Goal: Transaction & Acquisition: Purchase product/service

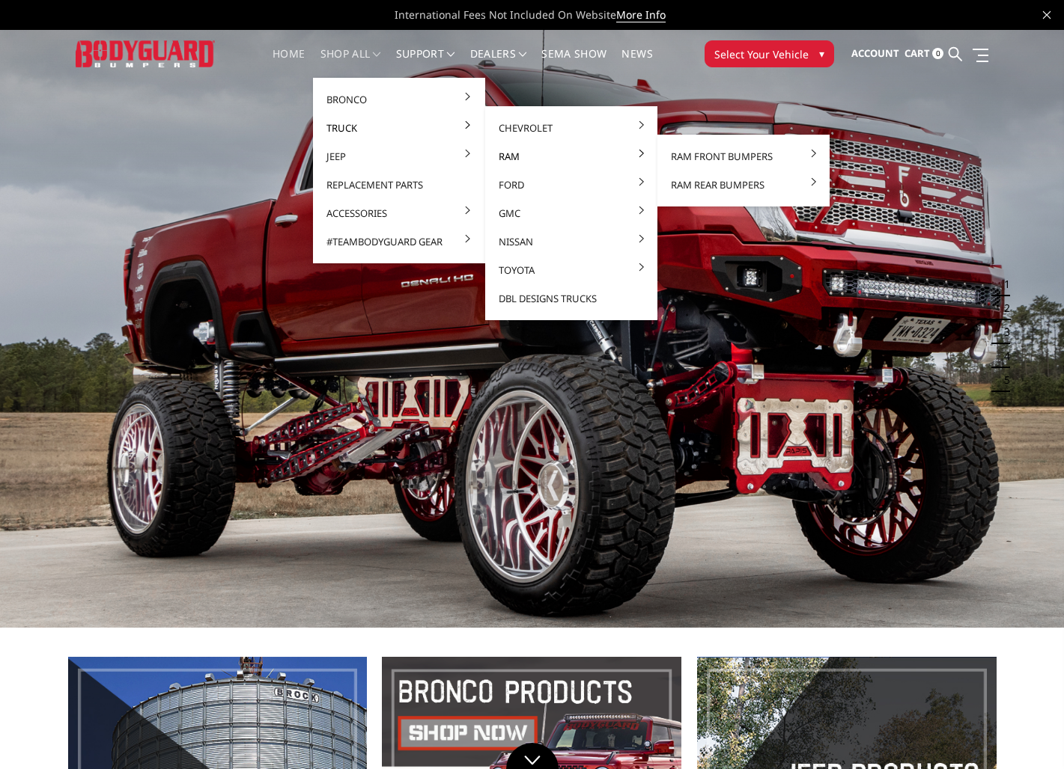
click at [507, 157] on link "Ram" at bounding box center [571, 156] width 160 height 28
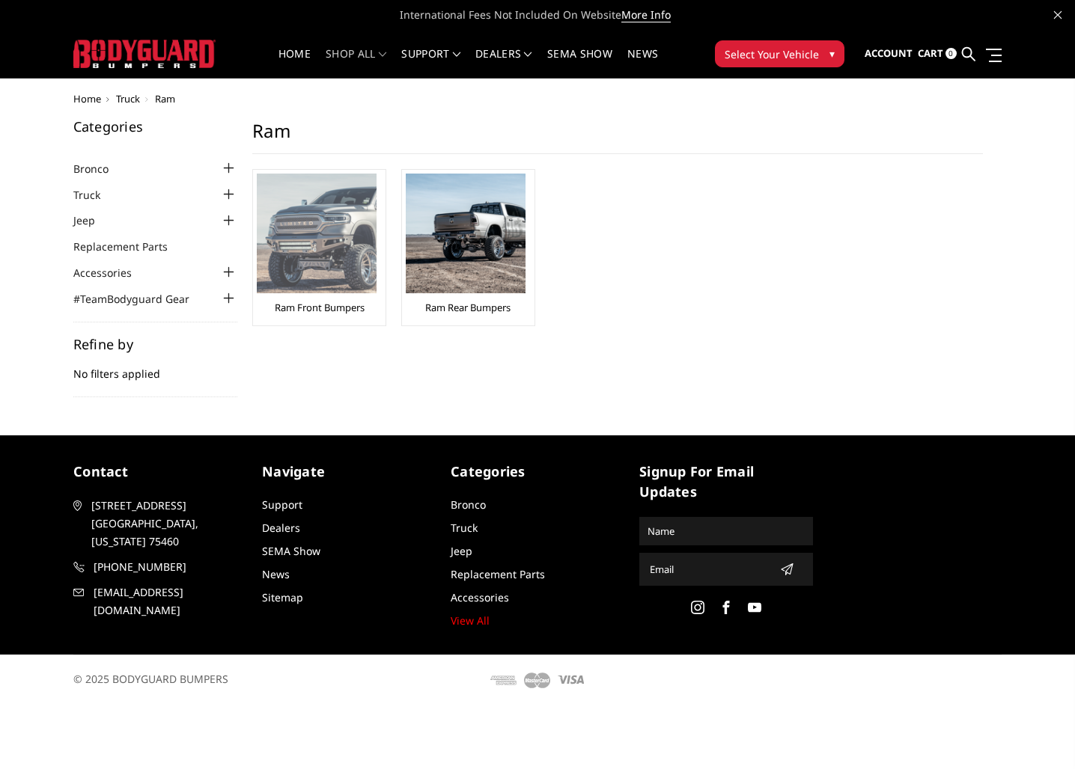
click at [333, 268] on img at bounding box center [317, 234] width 120 height 120
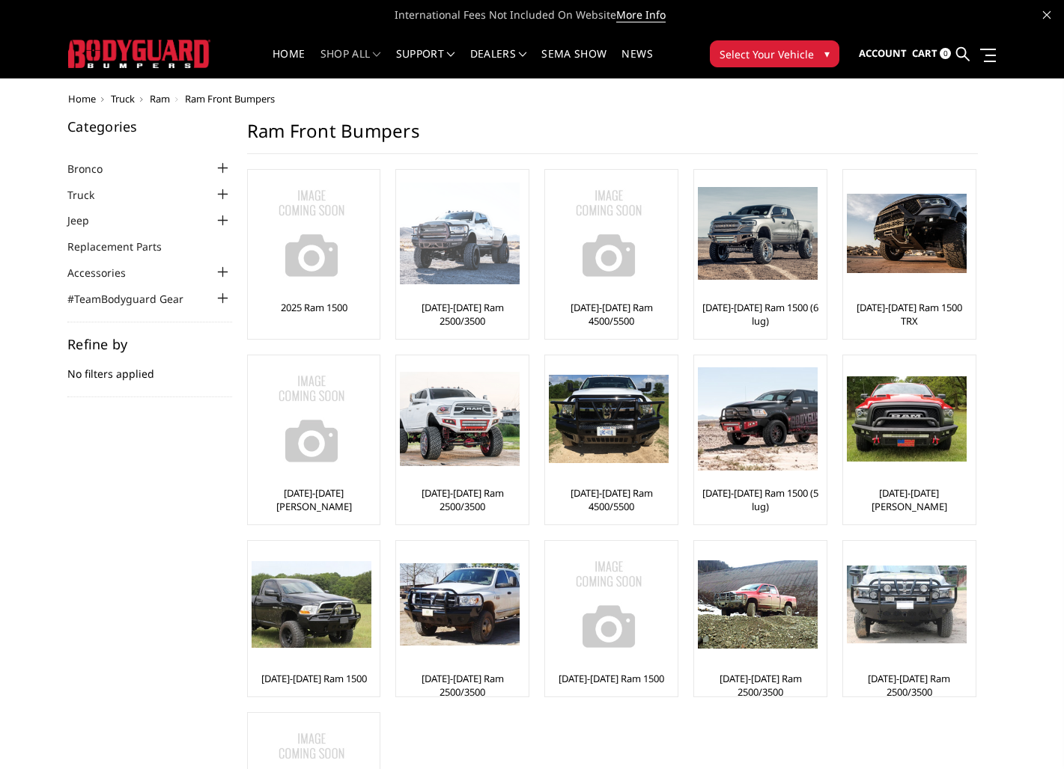
click at [478, 286] on div at bounding box center [460, 234] width 120 height 120
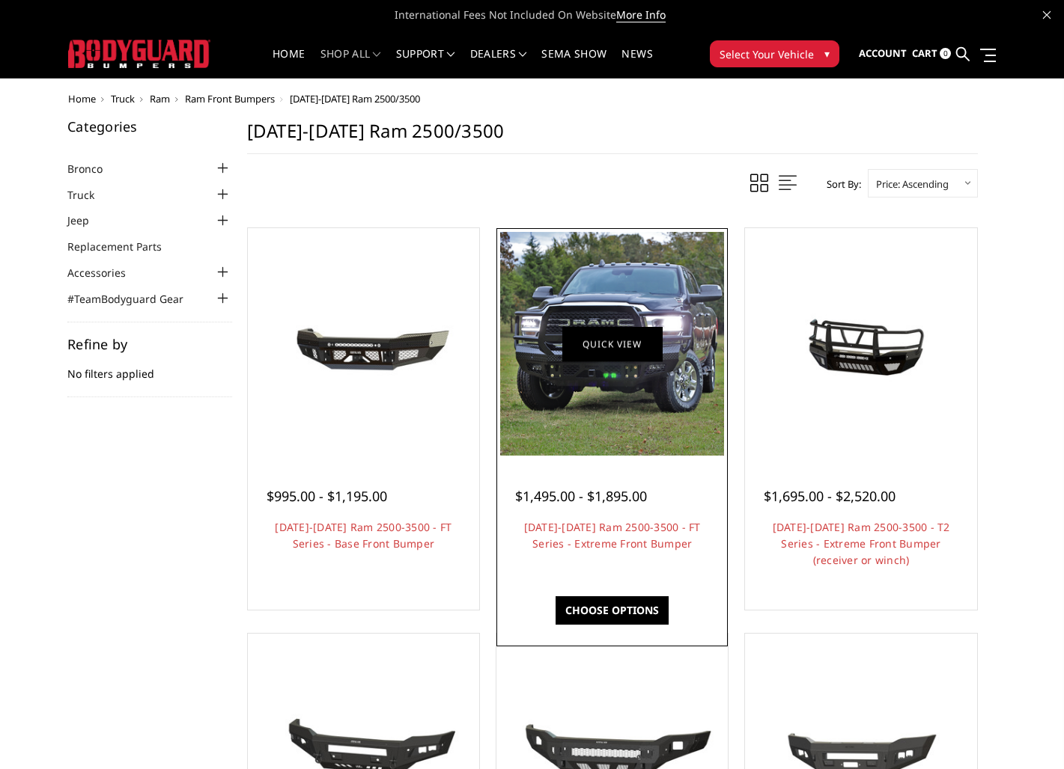
click at [597, 358] on link "Quick view" at bounding box center [612, 343] width 100 height 35
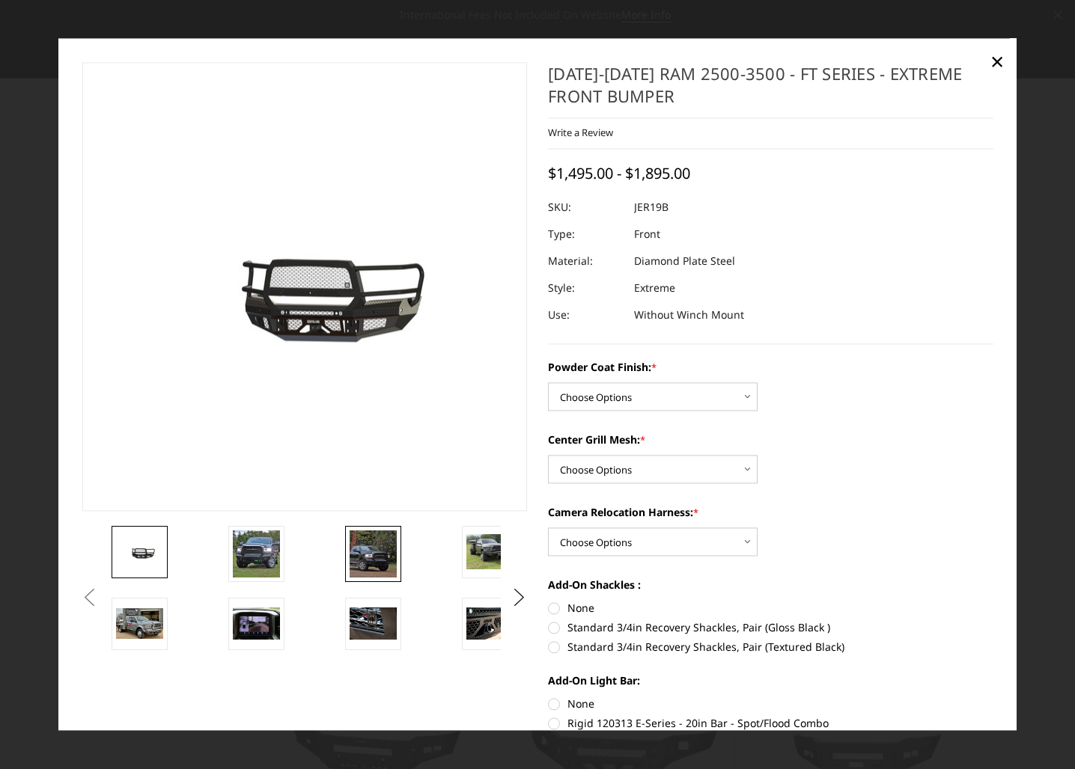
click at [376, 565] on img at bounding box center [373, 554] width 47 height 47
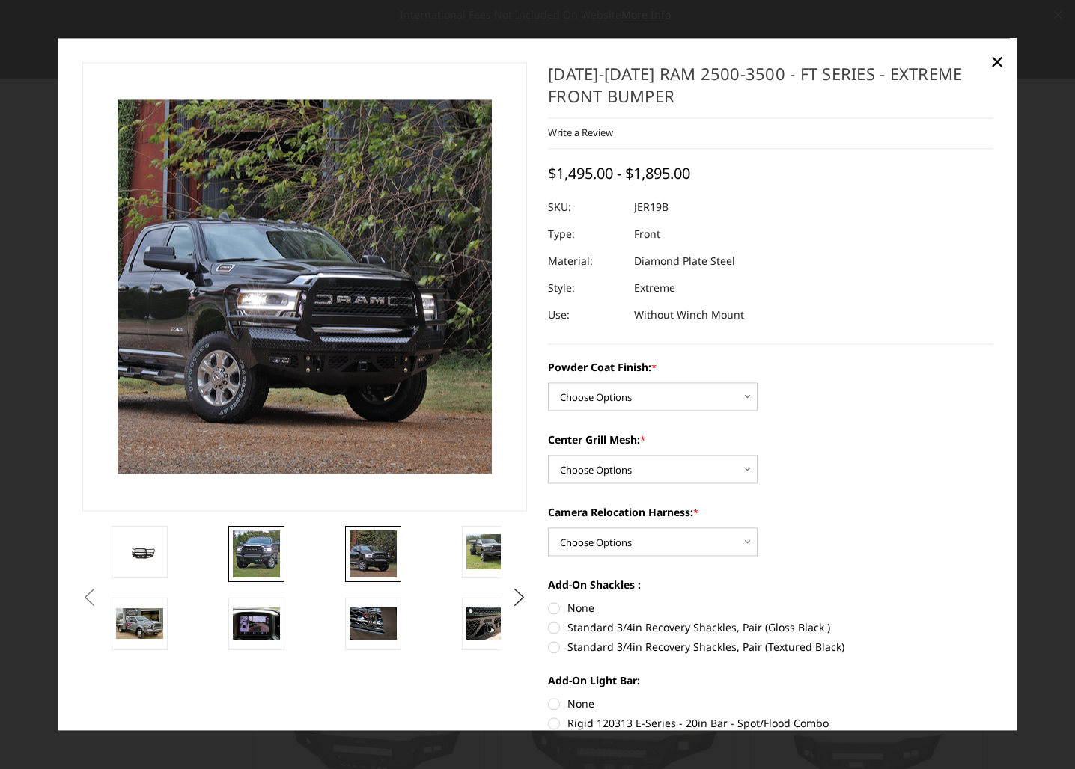
click at [249, 547] on img at bounding box center [256, 554] width 47 height 47
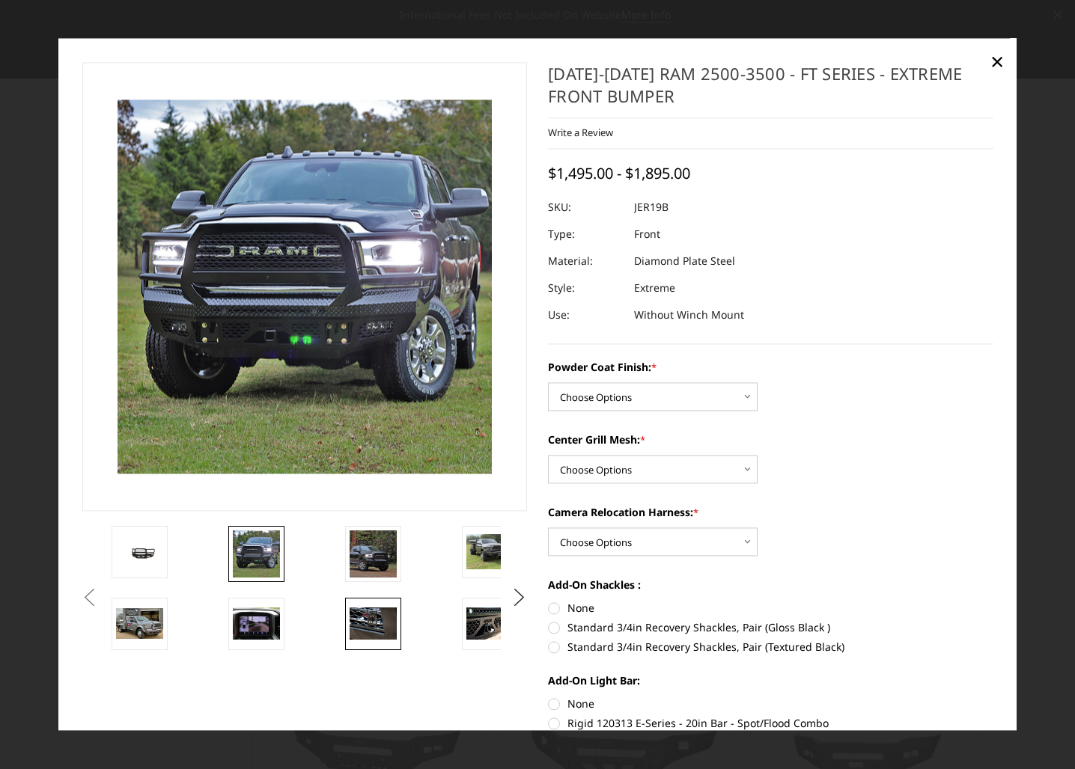
click at [374, 630] on img at bounding box center [373, 624] width 47 height 31
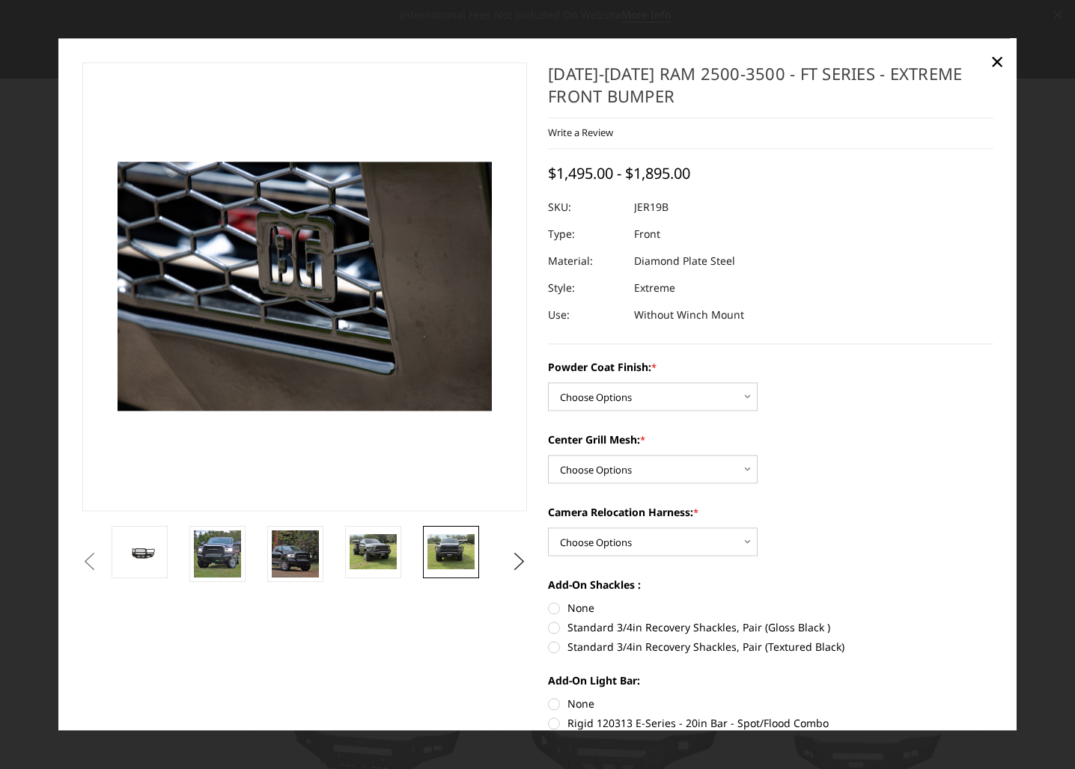
click at [448, 563] on img at bounding box center [450, 551] width 47 height 35
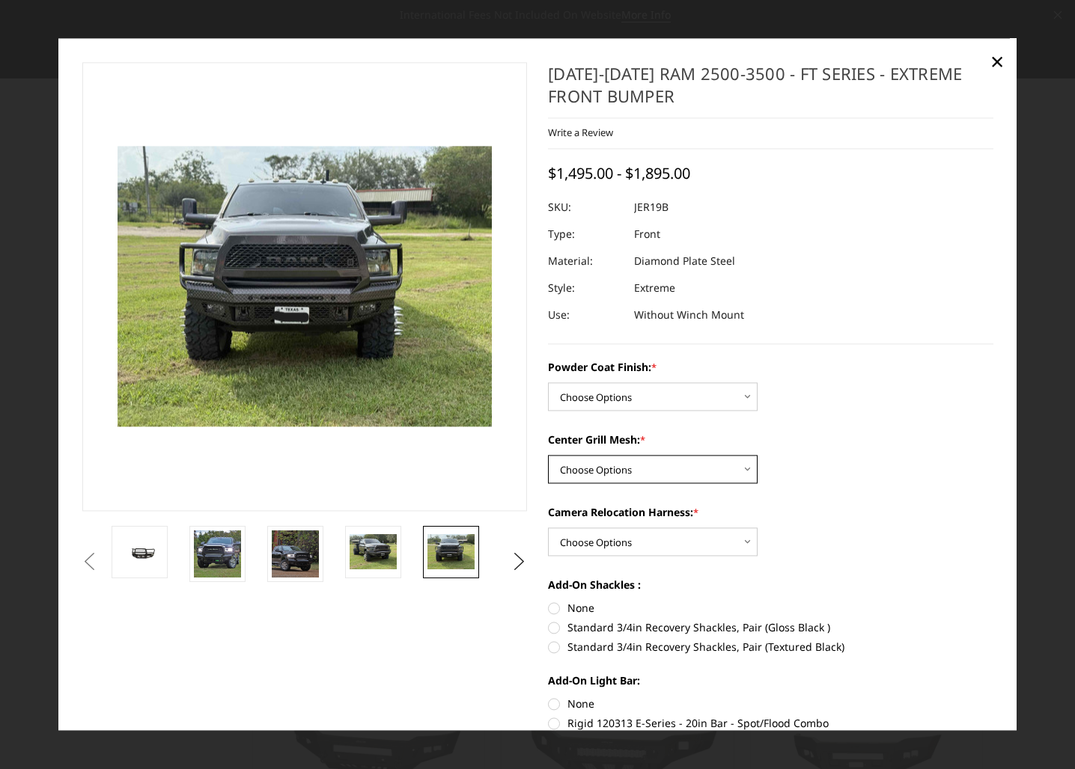
click at [728, 477] on select "Choose Options WITH Expanded Metal in Center Grill WITHOUT Expanded Metal in Ce…" at bounding box center [653, 470] width 210 height 28
click at [508, 562] on button "Next" at bounding box center [519, 562] width 22 height 22
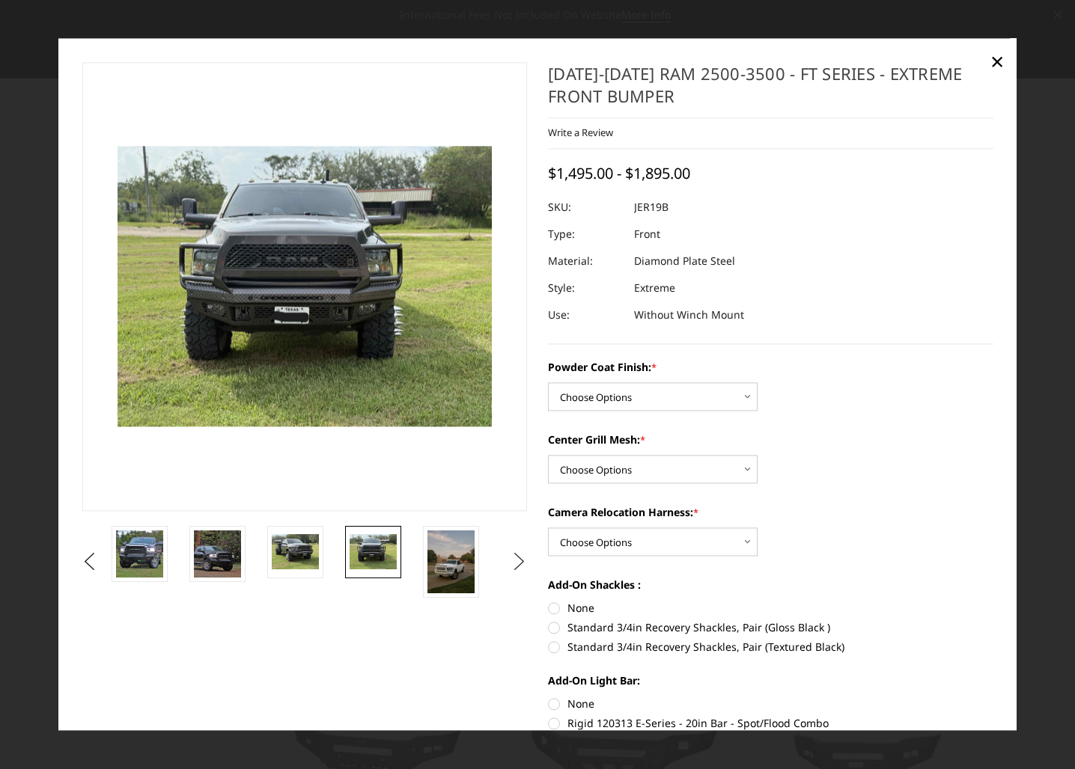
click at [508, 562] on button "Next" at bounding box center [519, 562] width 22 height 22
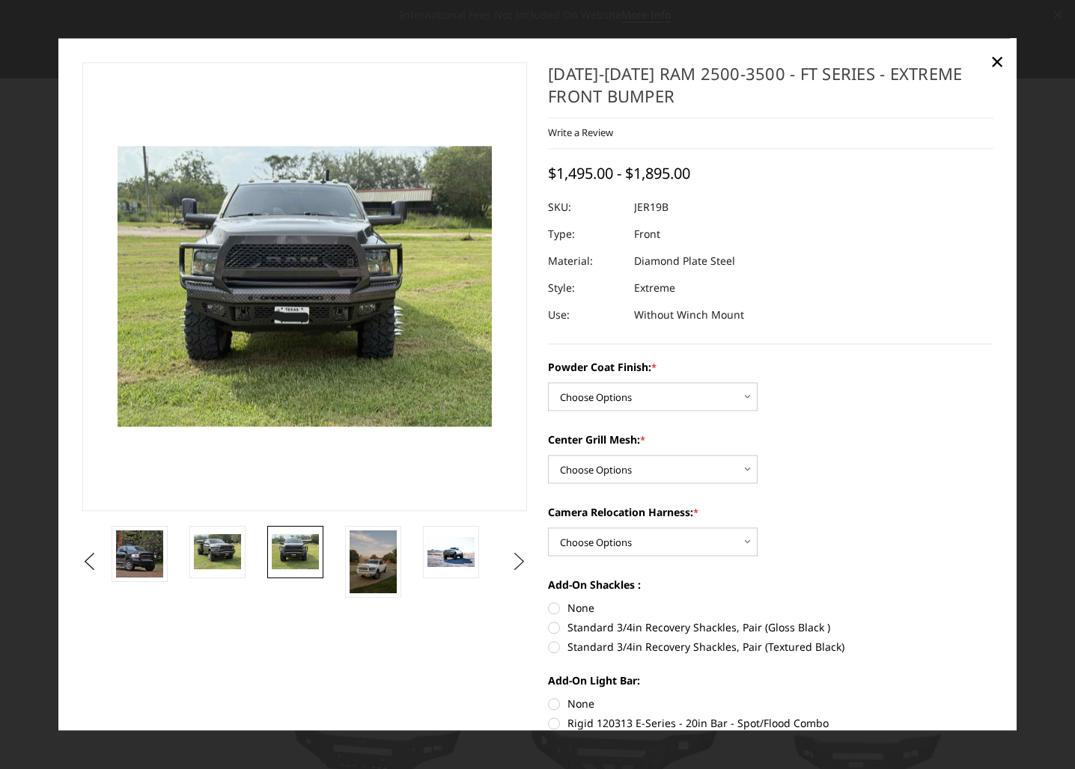
click at [508, 562] on button "Next" at bounding box center [519, 562] width 22 height 22
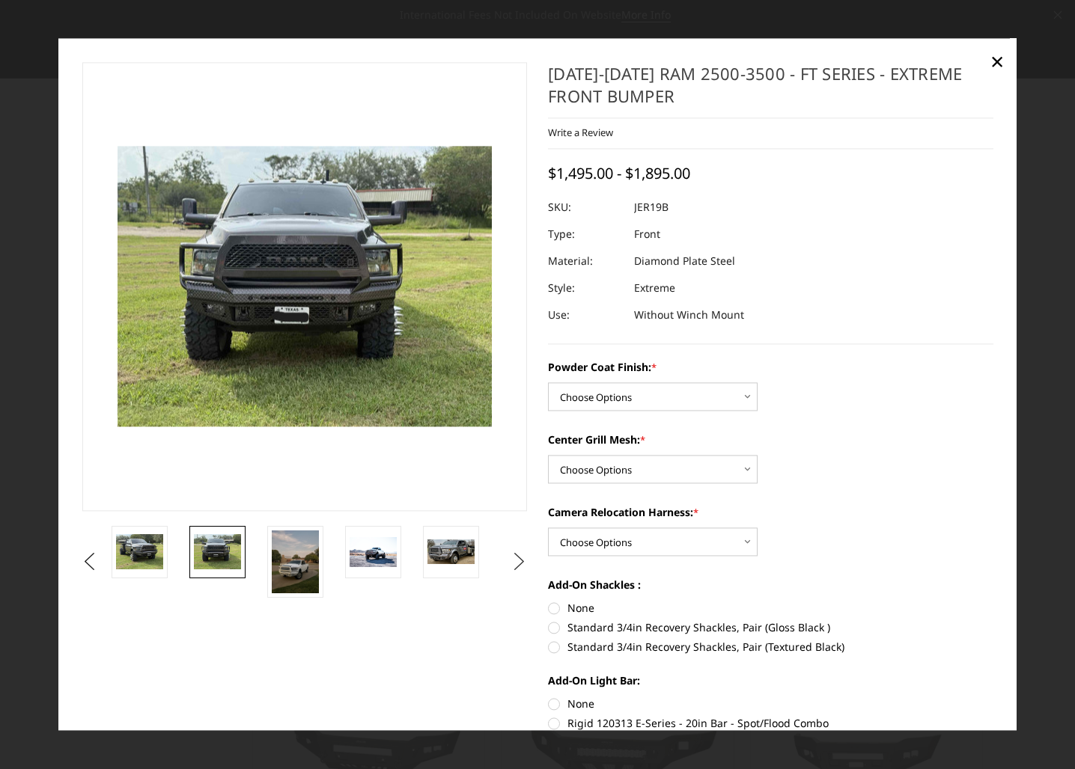
click at [508, 555] on button "Next" at bounding box center [519, 562] width 22 height 22
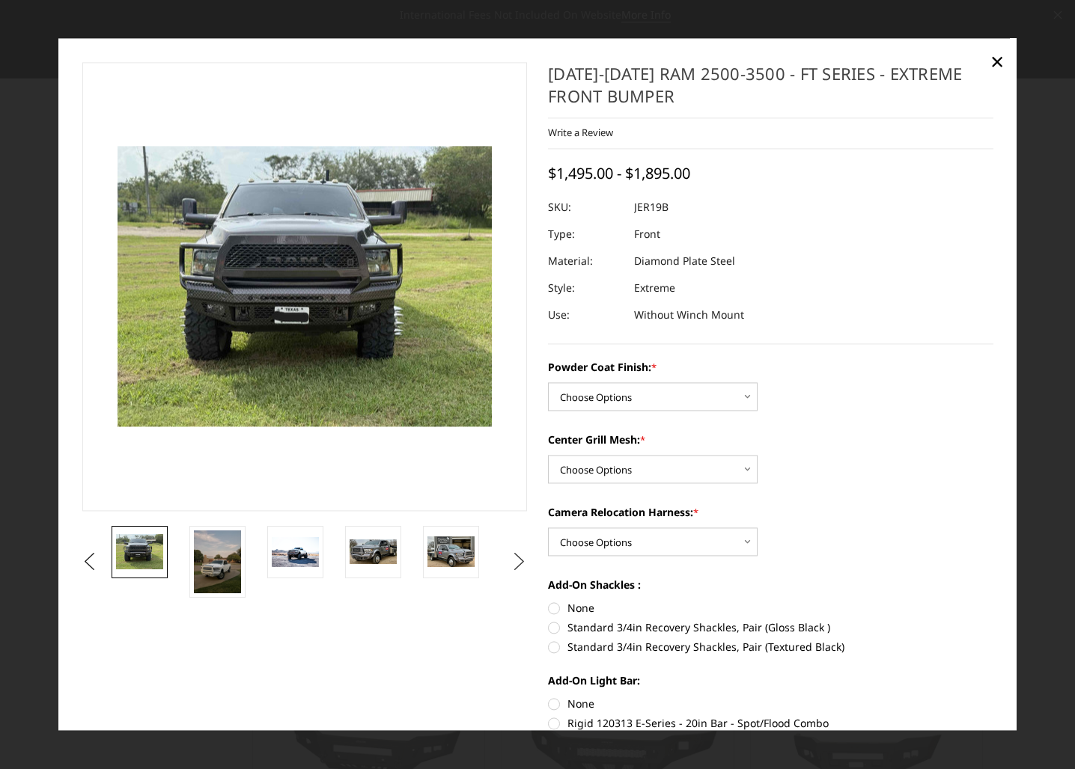
click at [508, 555] on button "Next" at bounding box center [519, 562] width 22 height 22
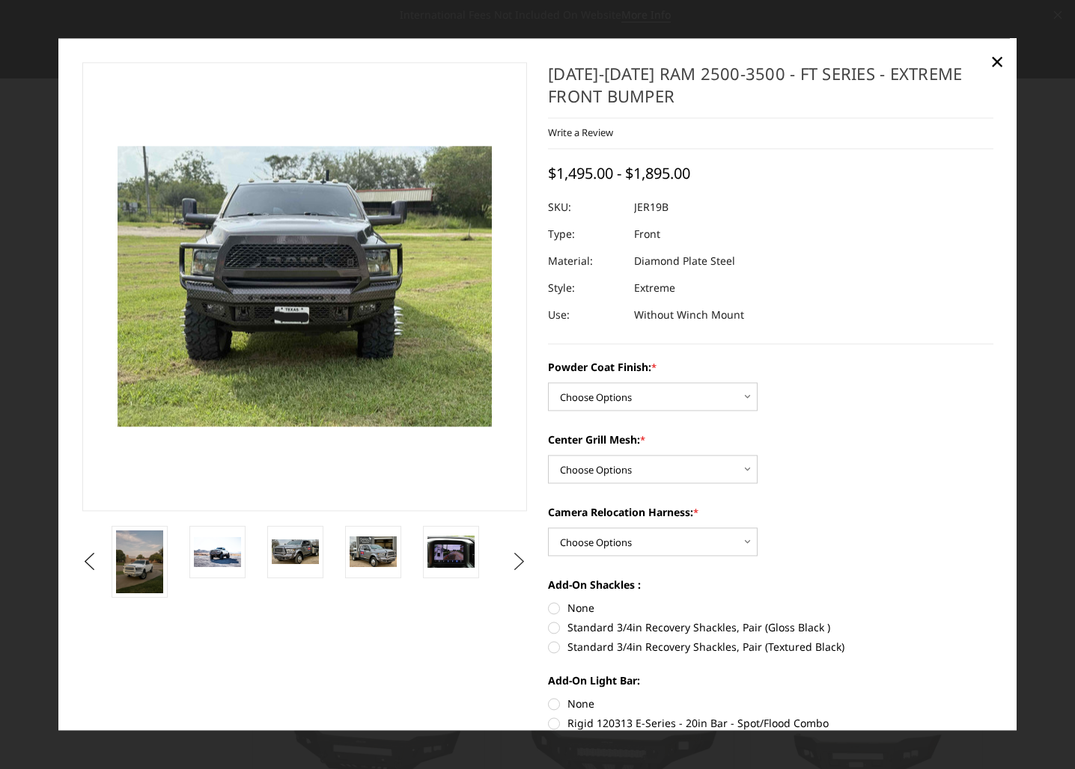
click at [511, 555] on button "Next" at bounding box center [519, 562] width 22 height 22
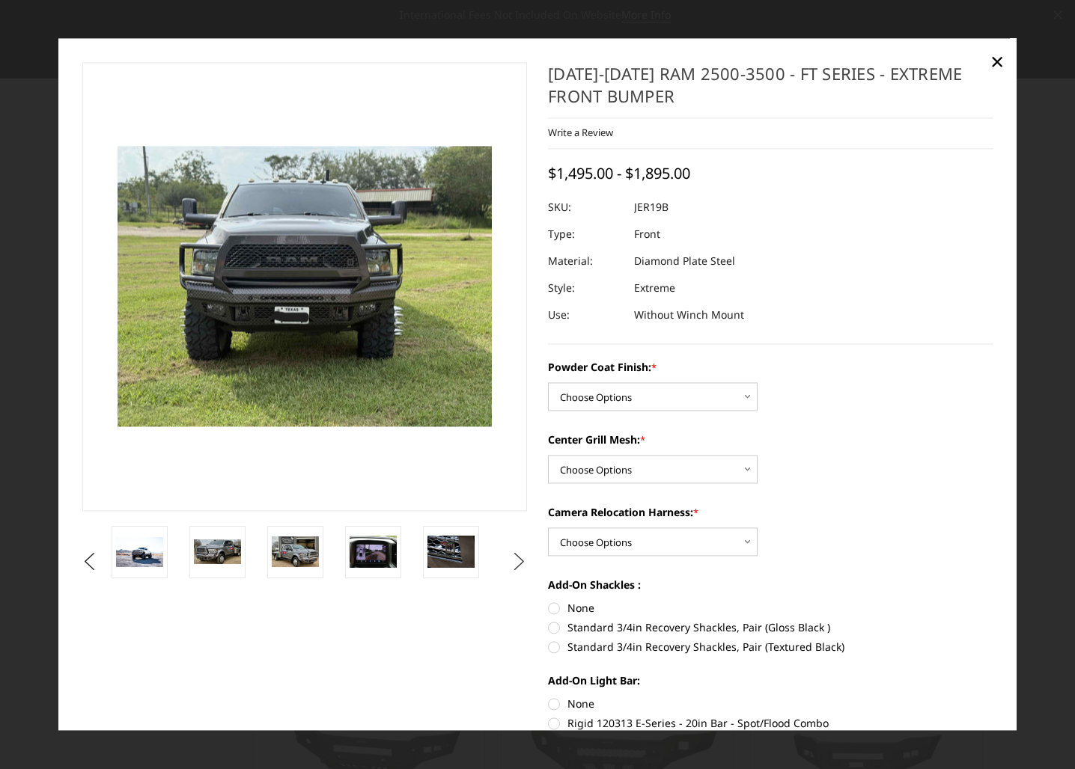
click at [508, 554] on button "Next" at bounding box center [519, 562] width 22 height 22
click at [438, 551] on img at bounding box center [450, 552] width 47 height 31
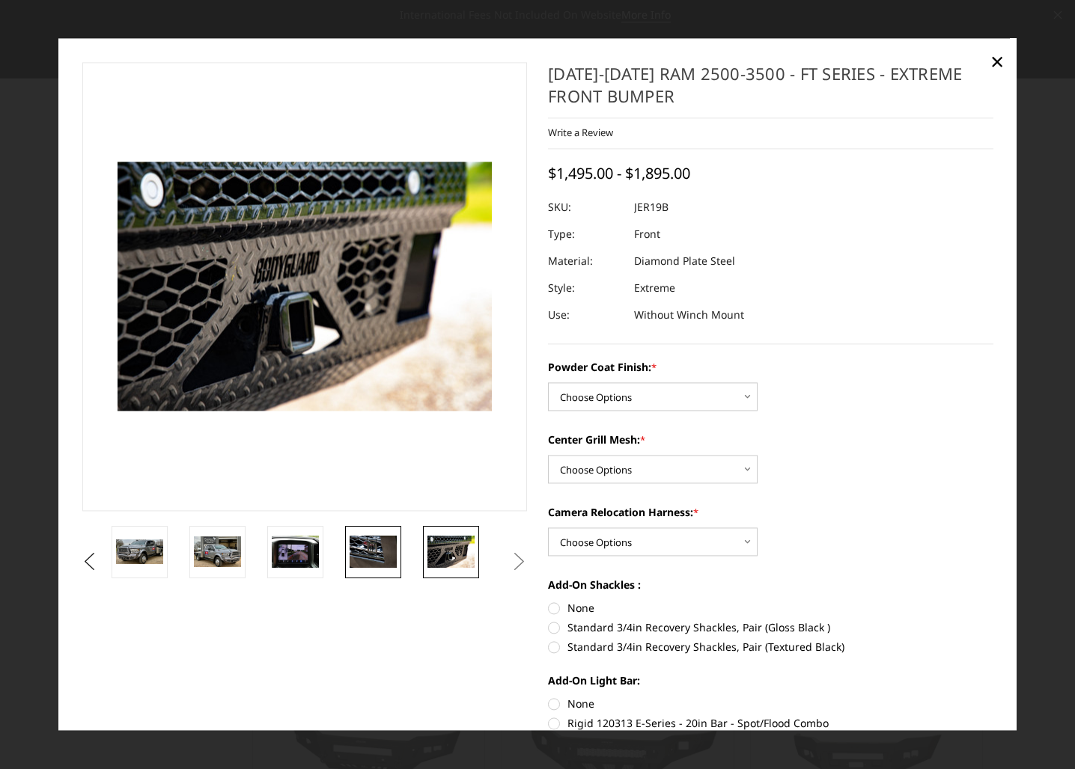
click at [367, 544] on img at bounding box center [373, 552] width 47 height 31
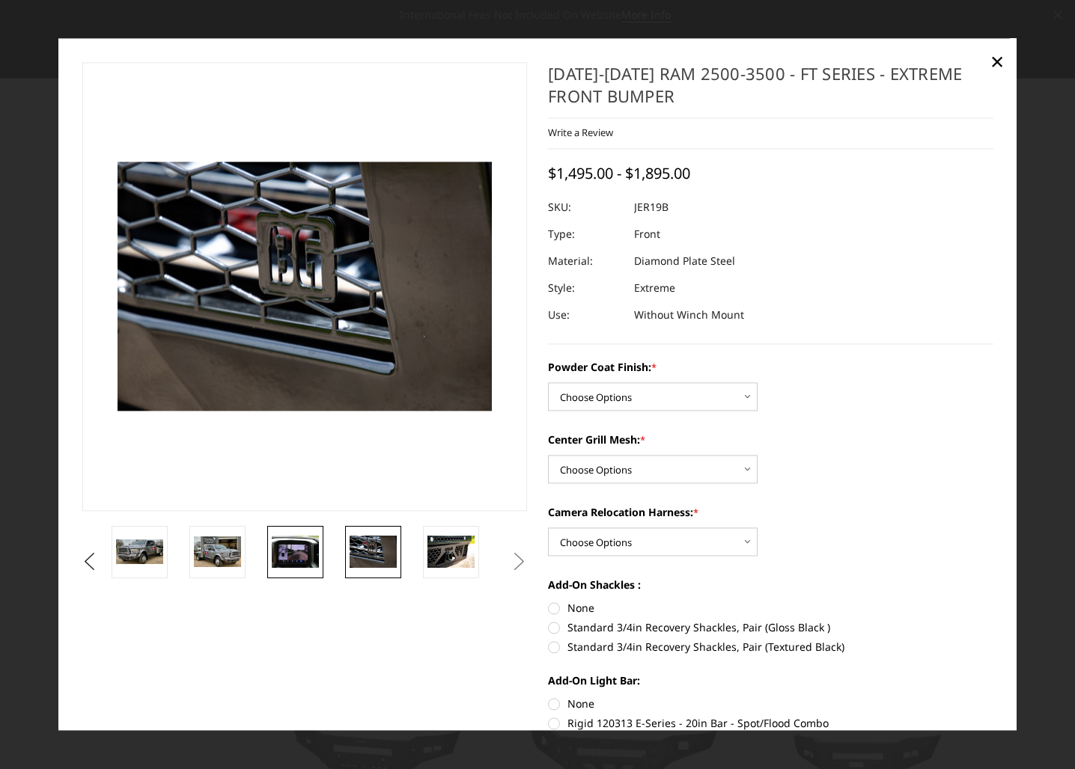
click at [304, 542] on img at bounding box center [295, 552] width 47 height 31
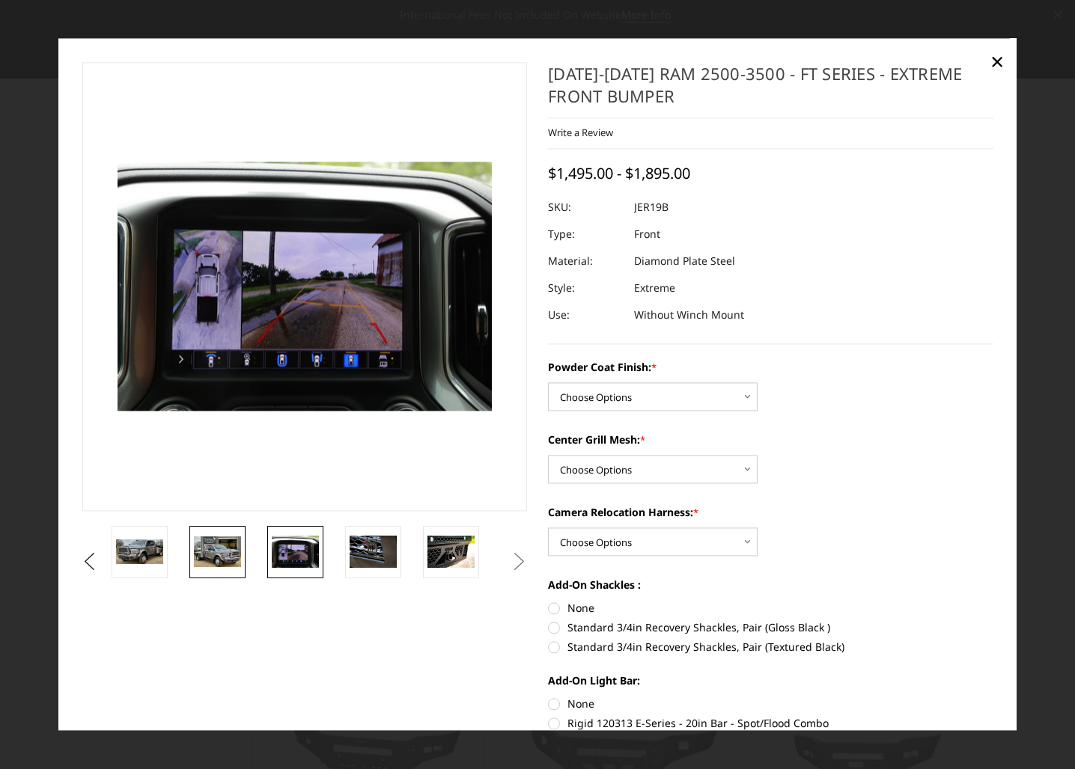
click at [230, 544] on img at bounding box center [217, 552] width 47 height 30
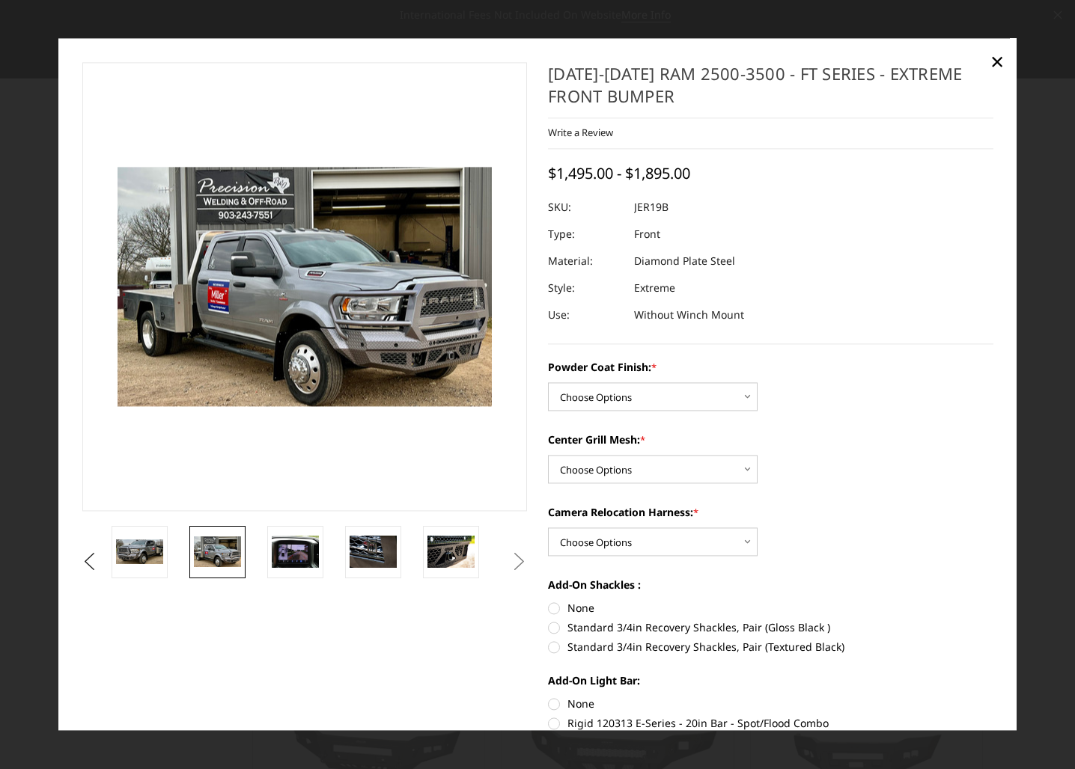
click at [198, 549] on img at bounding box center [217, 552] width 47 height 30
click at [163, 548] on img at bounding box center [139, 552] width 47 height 25
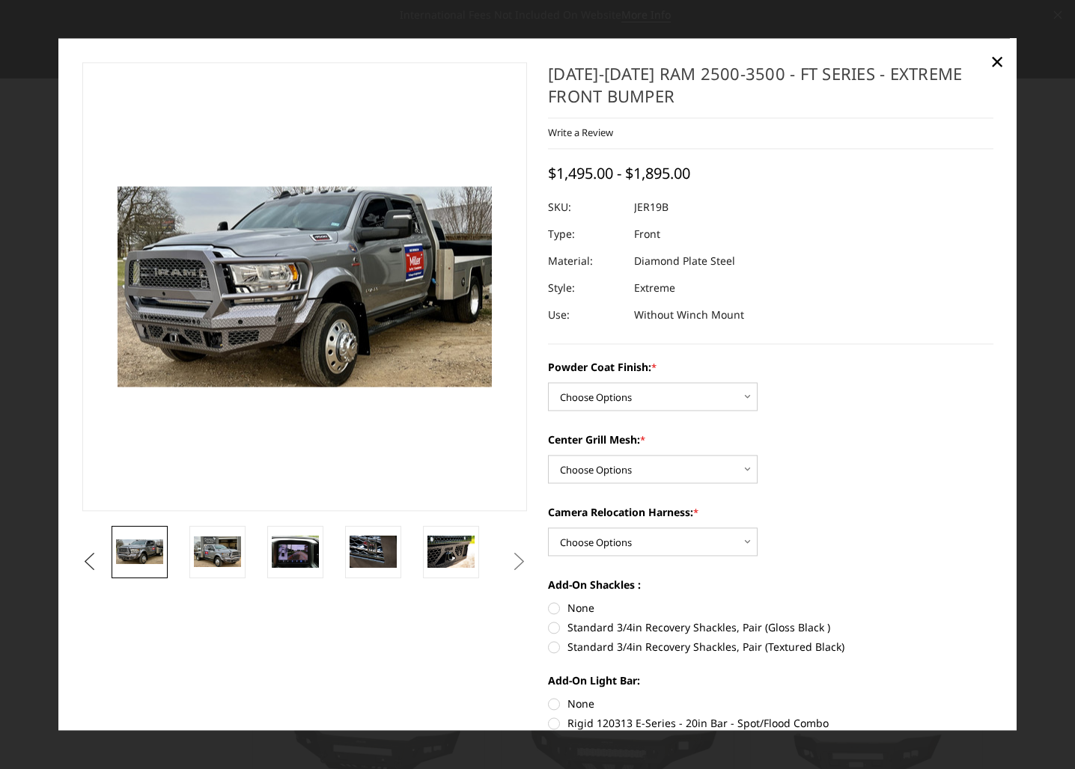
click at [87, 555] on button "Previous" at bounding box center [90, 562] width 22 height 22
click at [128, 549] on img at bounding box center [139, 552] width 47 height 30
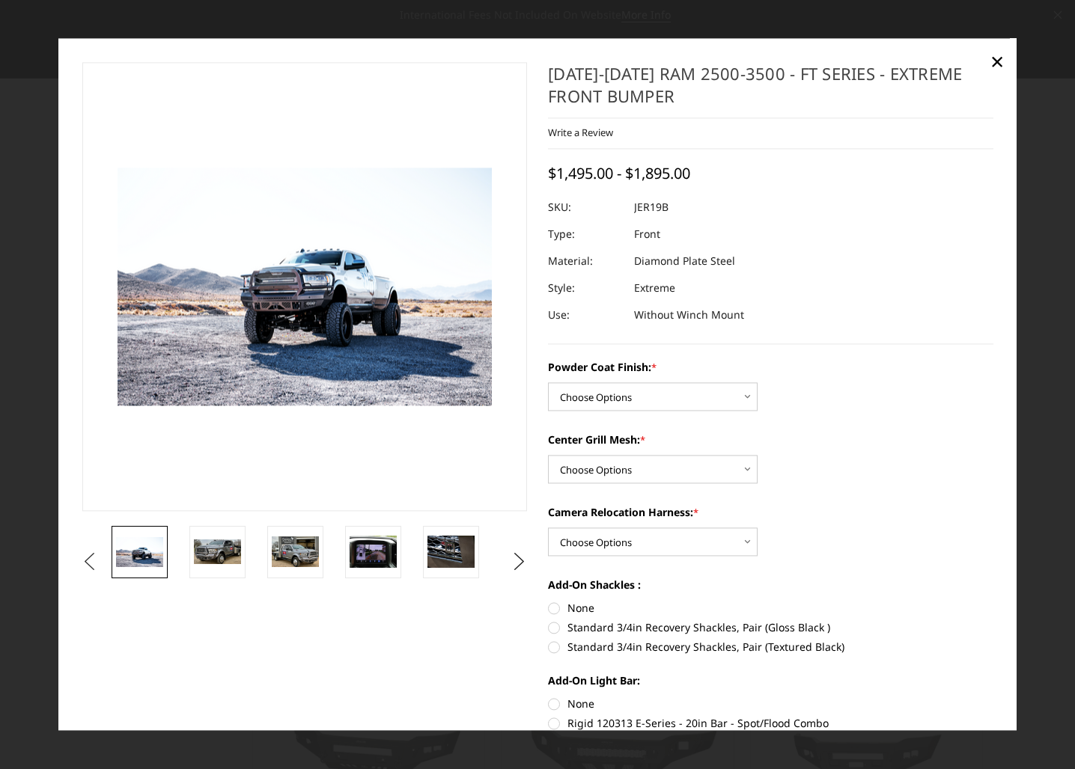
click at [87, 564] on button "Previous" at bounding box center [90, 562] width 22 height 22
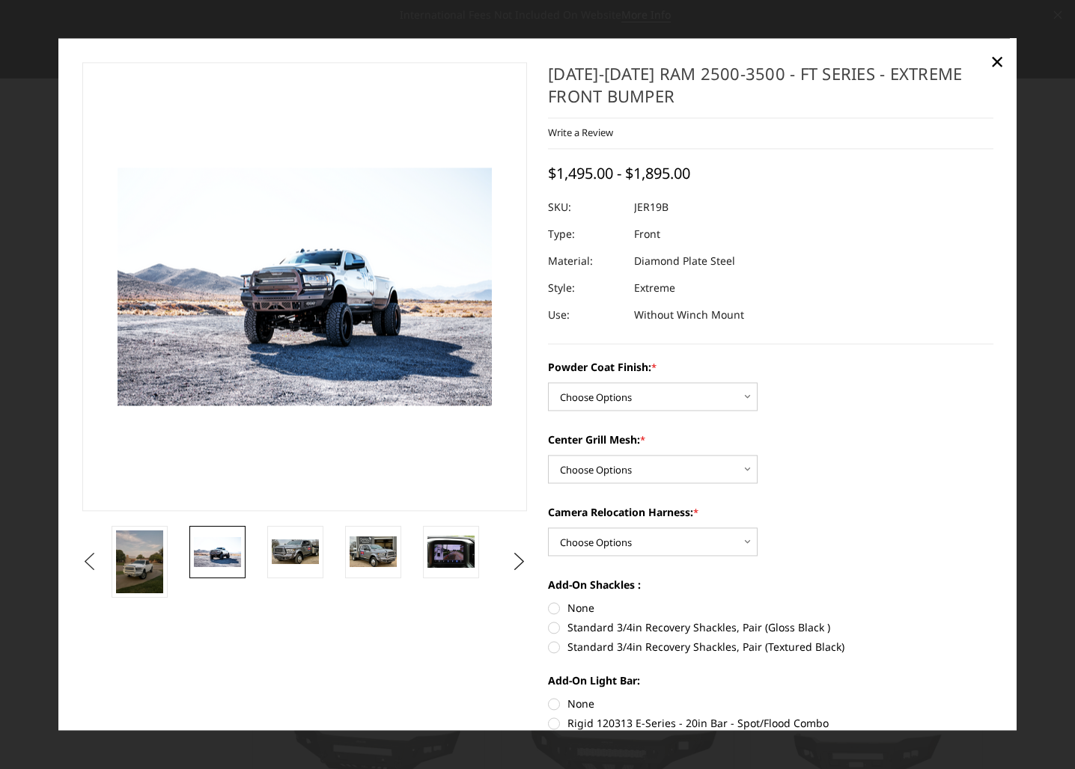
click at [101, 561] on button "Previous" at bounding box center [90, 562] width 22 height 22
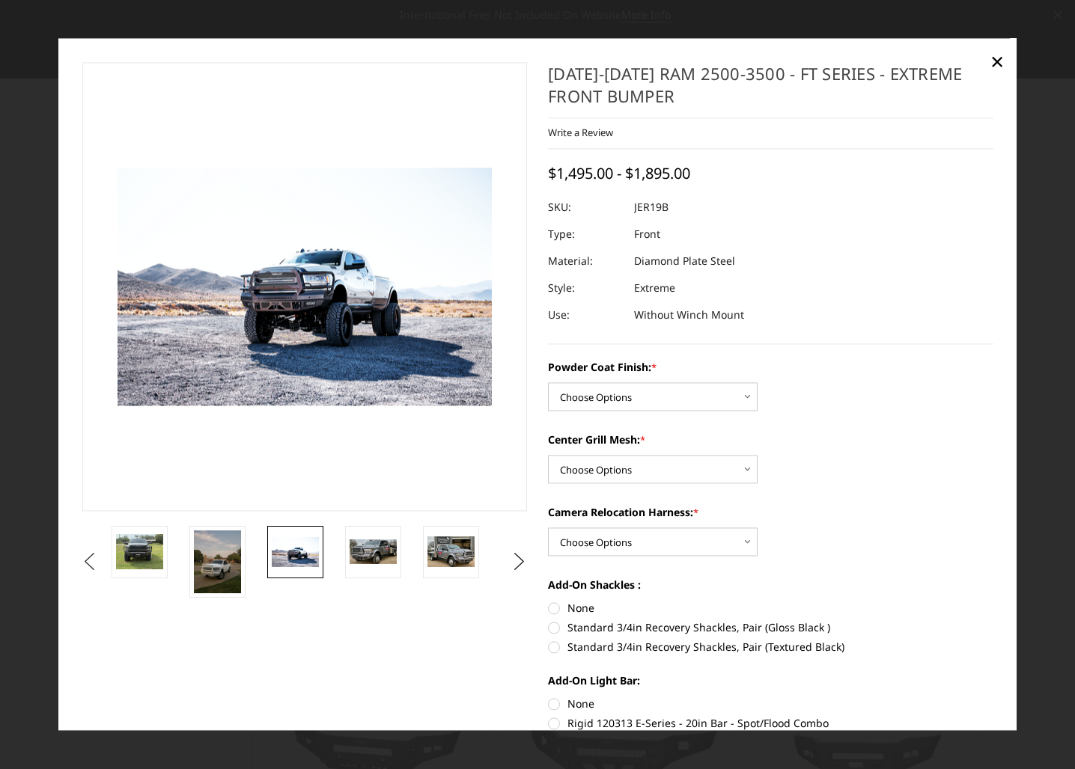
click at [101, 556] on button "Previous" at bounding box center [90, 562] width 22 height 22
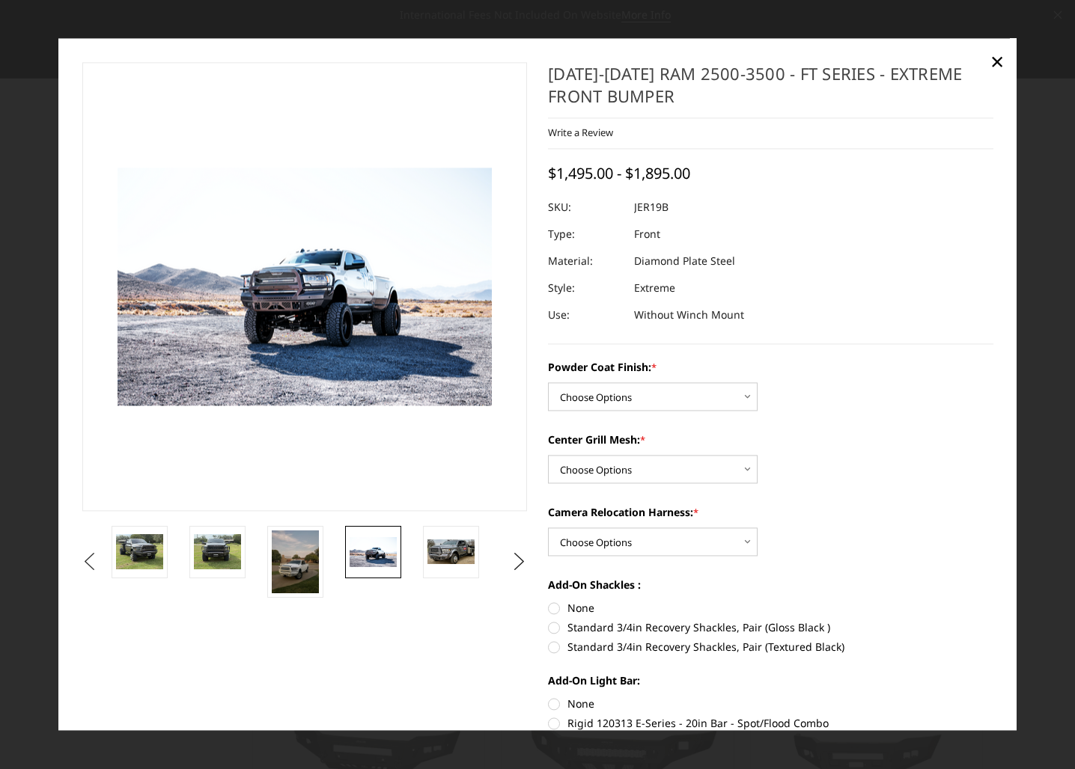
click at [101, 556] on button "Previous" at bounding box center [90, 562] width 22 height 22
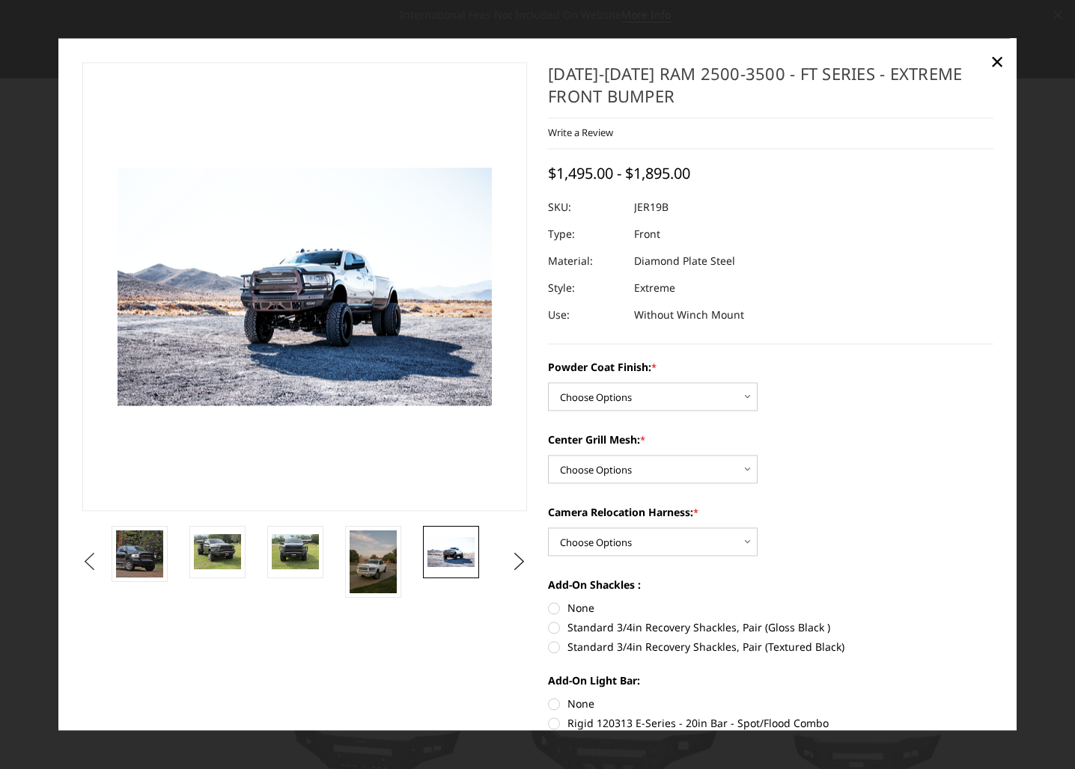
click at [101, 556] on button "Previous" at bounding box center [90, 562] width 22 height 22
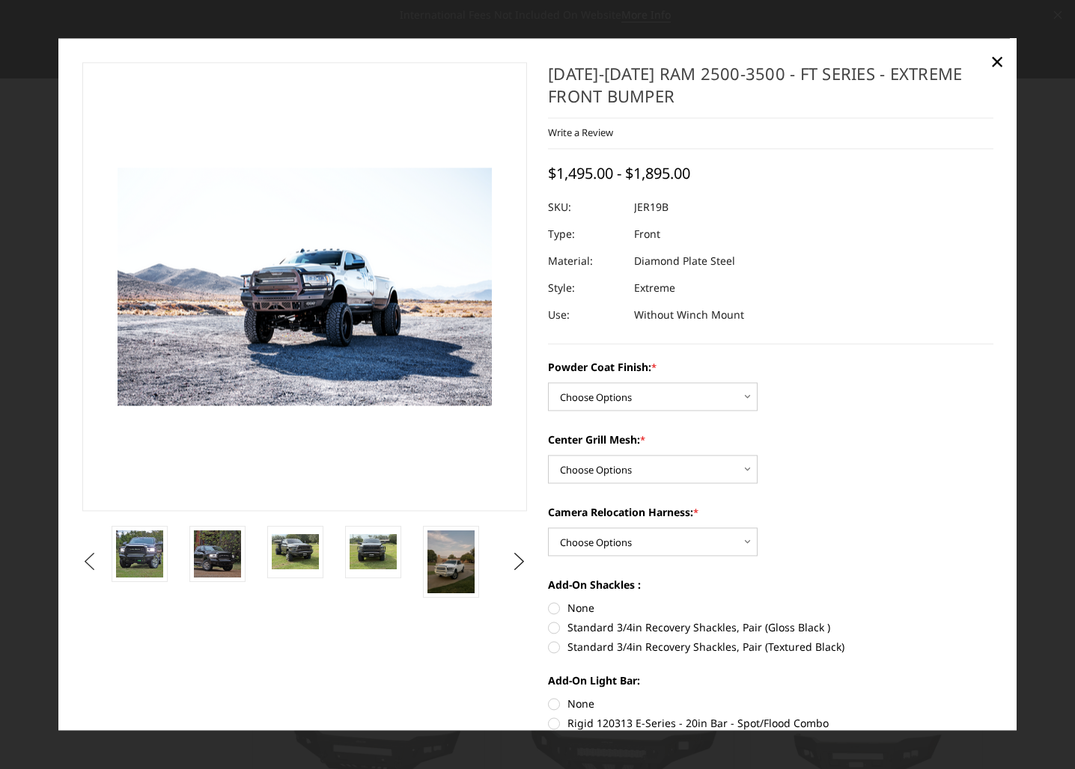
click at [101, 556] on button "Previous" at bounding box center [90, 562] width 22 height 22
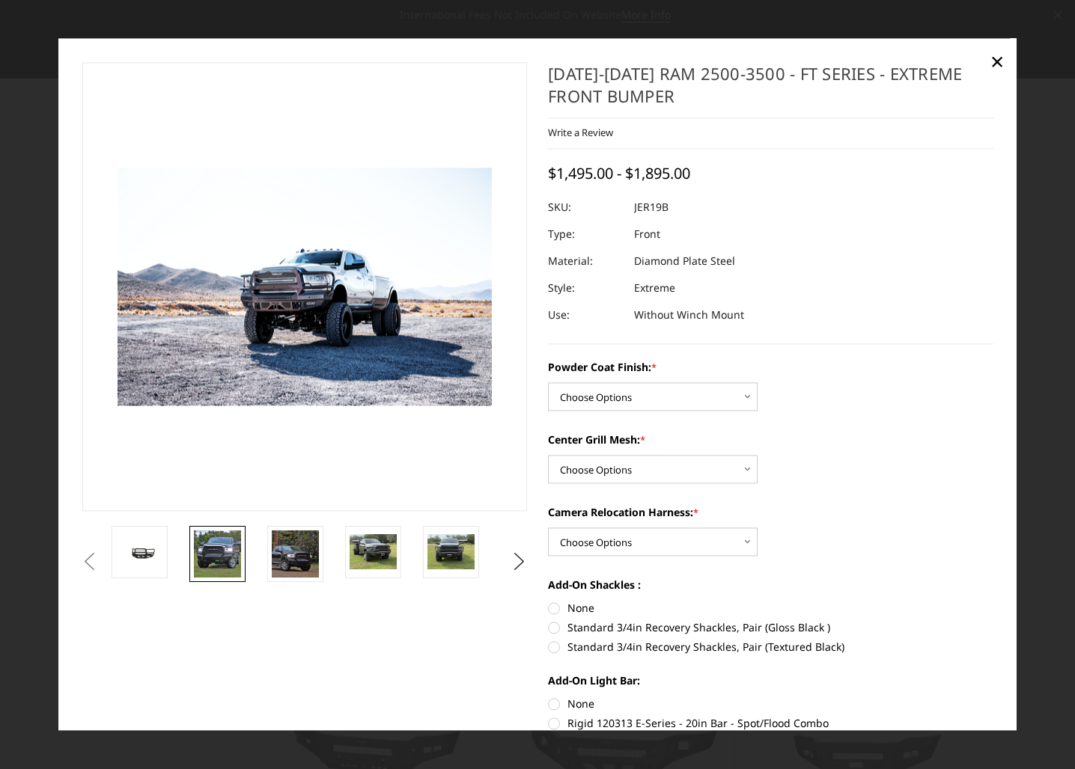
click at [208, 556] on img at bounding box center [217, 554] width 47 height 47
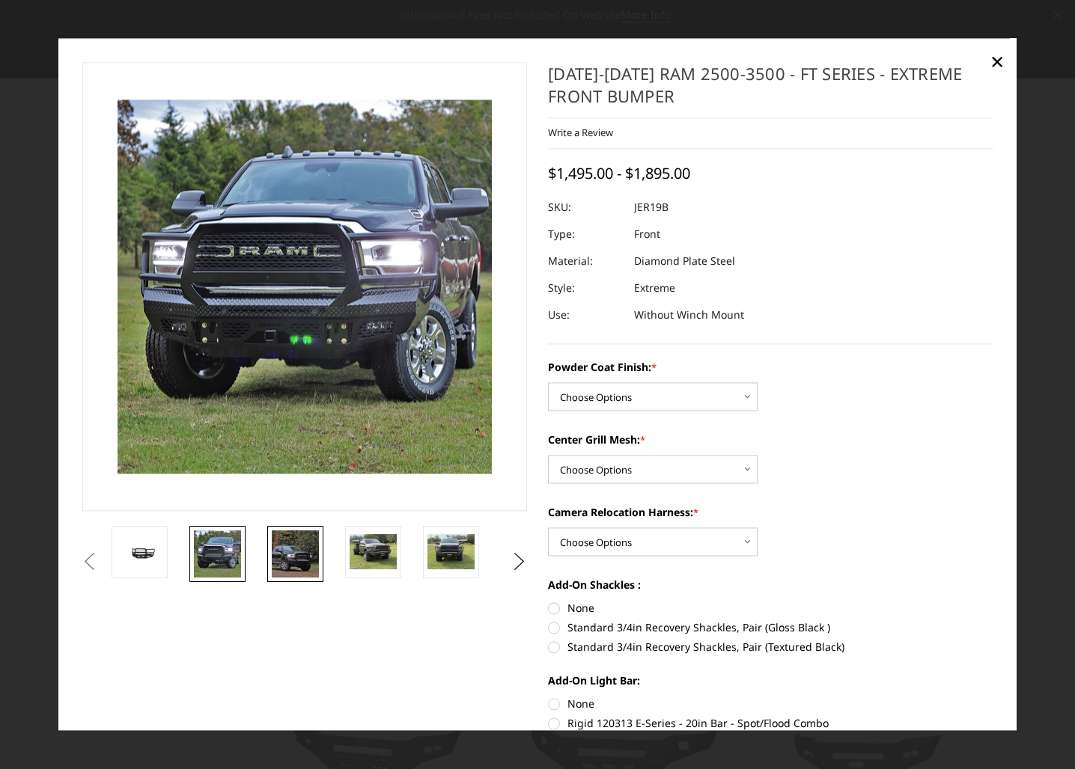
click at [296, 581] on link at bounding box center [295, 554] width 56 height 56
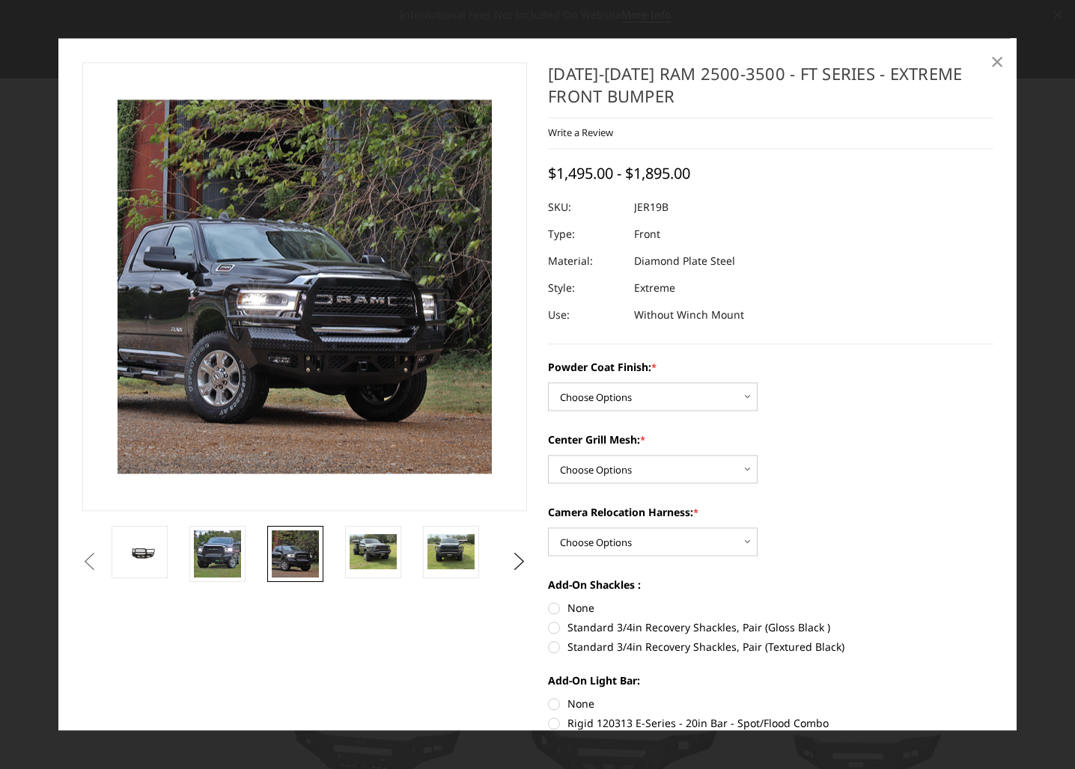
click at [995, 60] on span "×" at bounding box center [996, 61] width 13 height 32
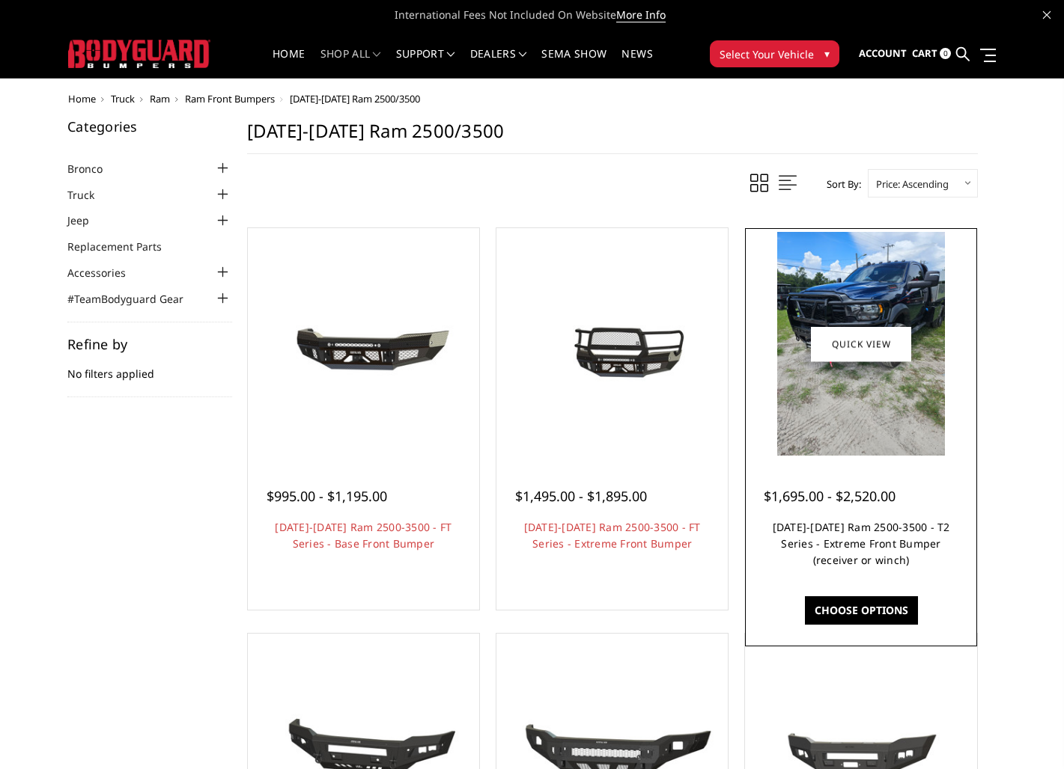
click at [901, 558] on link "2019-2026 Ram 2500-3500 - T2 Series - Extreme Front Bumper (receiver or winch)" at bounding box center [860, 543] width 177 height 47
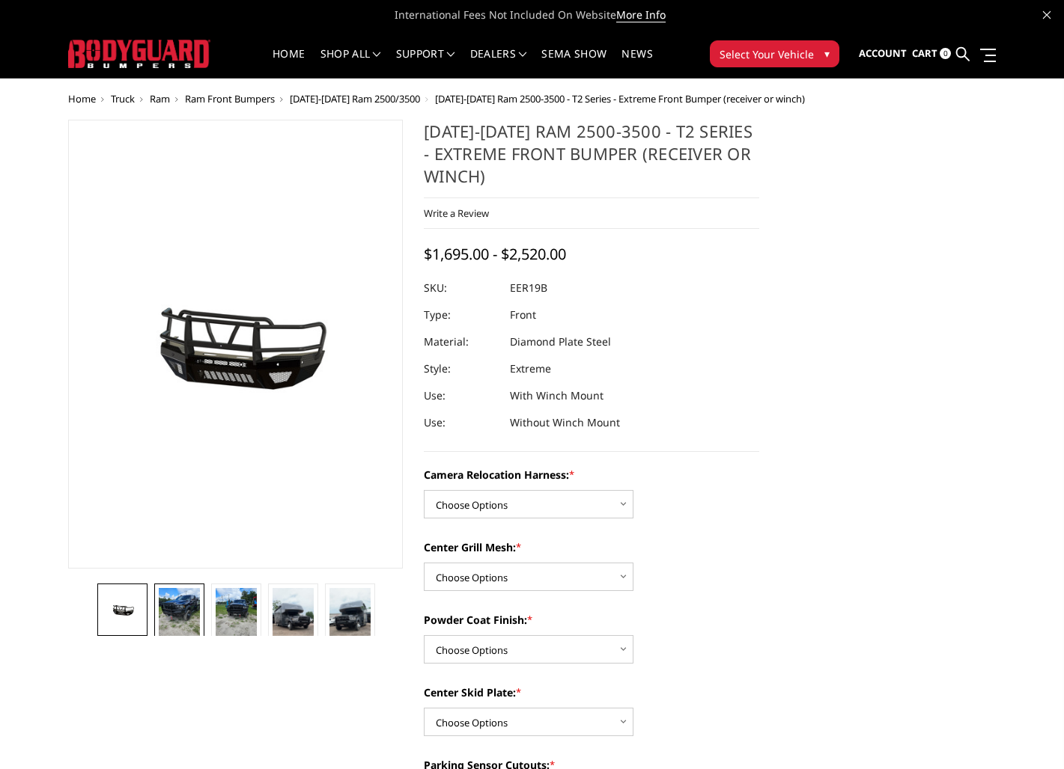
click at [184, 623] on img at bounding box center [179, 615] width 40 height 54
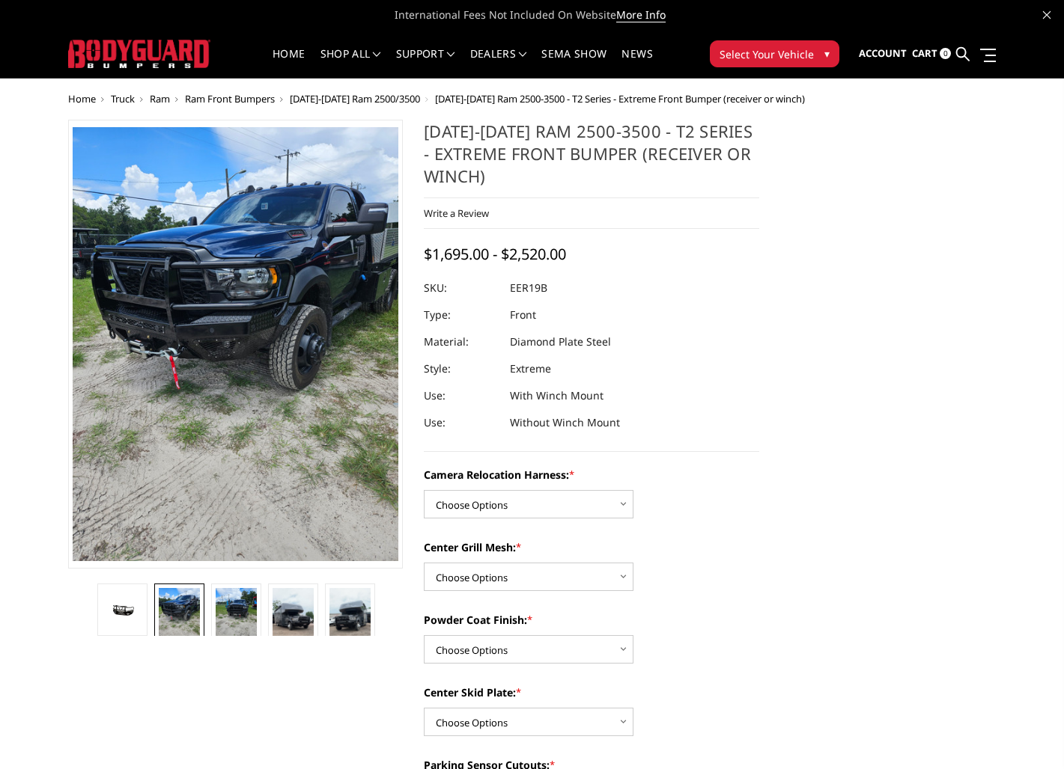
click at [184, 623] on img at bounding box center [179, 615] width 40 height 54
click at [185, 623] on img at bounding box center [179, 615] width 40 height 54
click at [288, 616] on img at bounding box center [292, 624] width 40 height 72
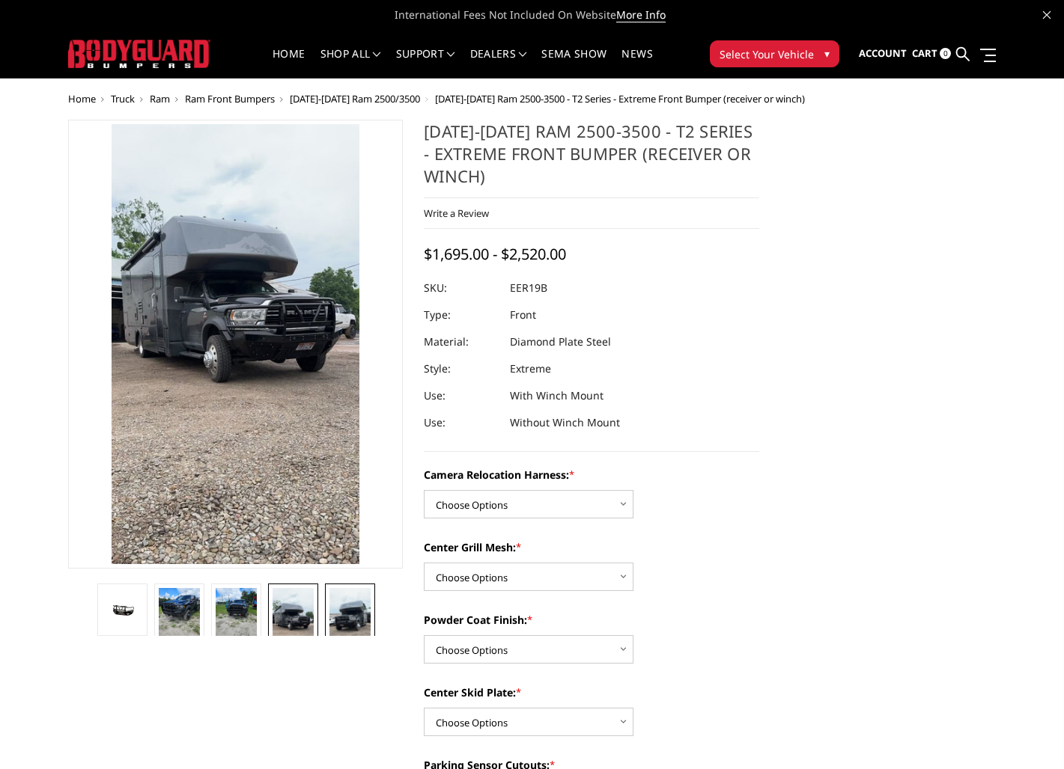
click at [335, 617] on img at bounding box center [349, 624] width 40 height 72
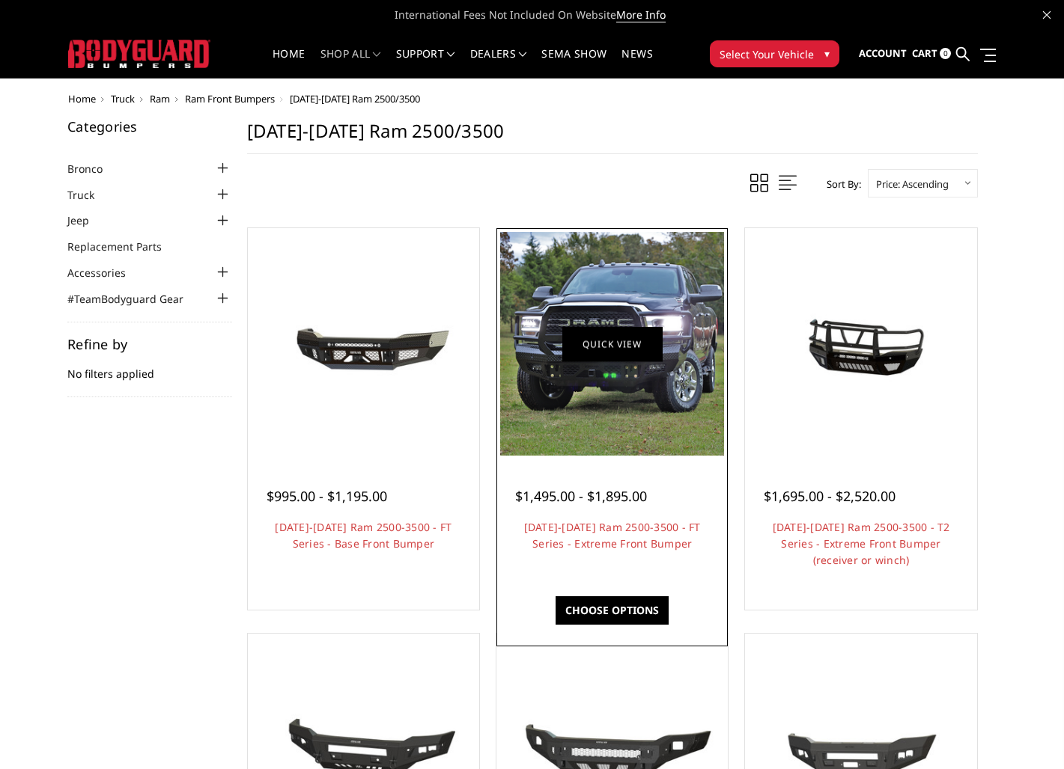
click at [606, 335] on link "Quick view" at bounding box center [612, 343] width 100 height 35
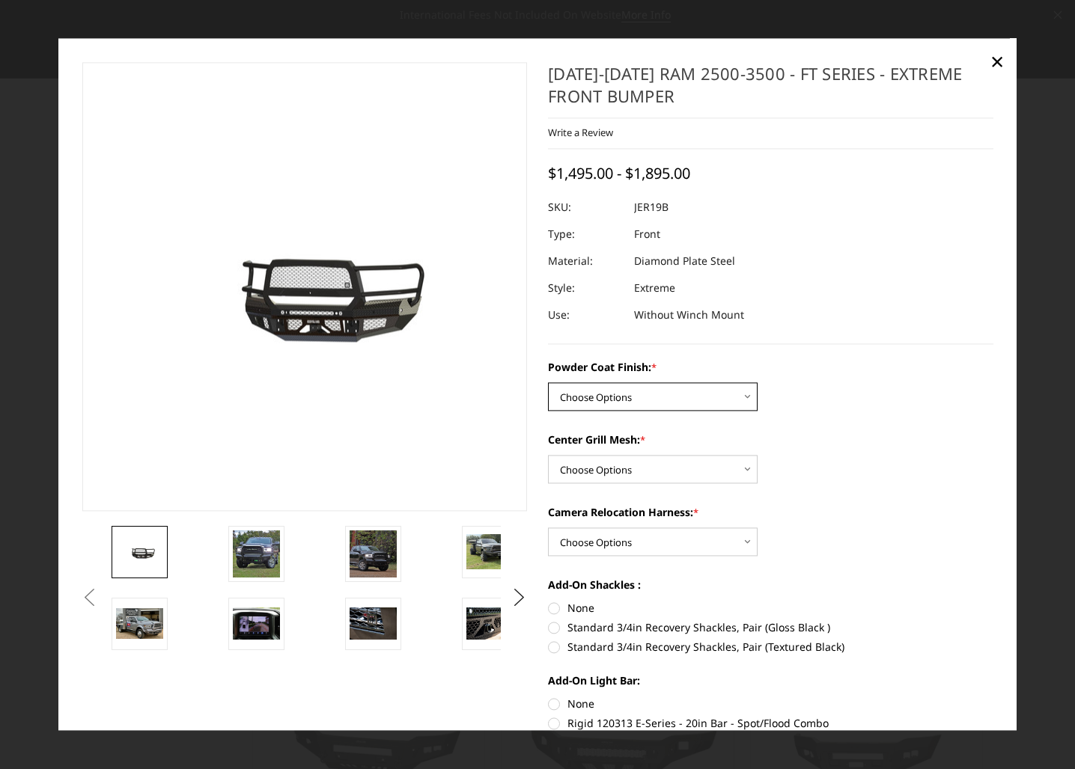
click at [698, 394] on select "Choose Options Bare Metal Gloss Black Powder Coat Textured Black Powder Coat" at bounding box center [653, 397] width 210 height 28
click at [548, 383] on select "Choose Options Bare Metal Gloss Black Powder Coat Textured Black Powder Coat" at bounding box center [653, 397] width 210 height 28
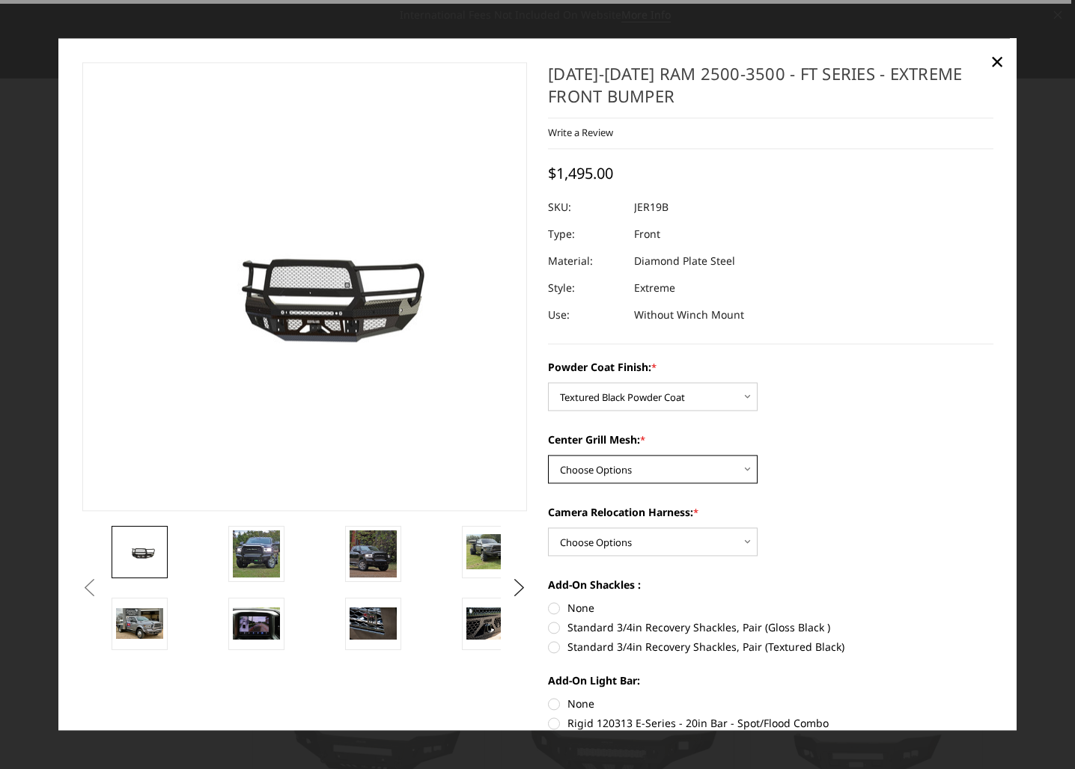
click at [719, 471] on select "Choose Options WITH Expanded Metal in Center Grill WITHOUT Expanded Metal in Ce…" at bounding box center [653, 470] width 210 height 28
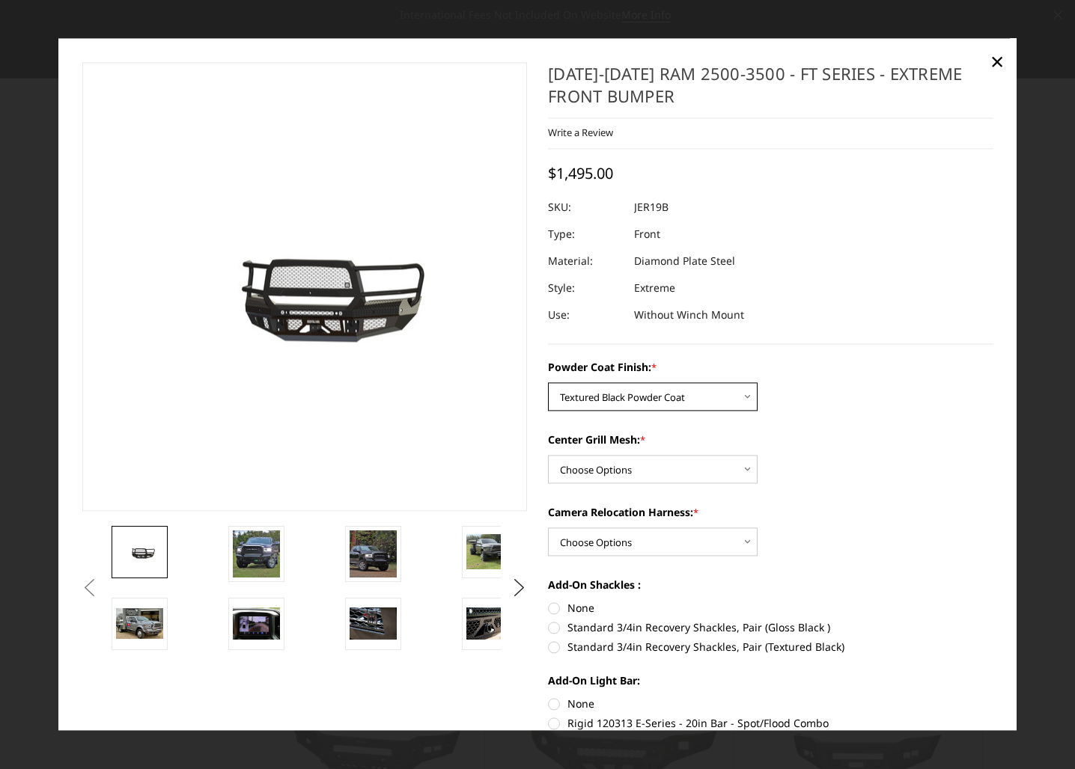
click at [728, 404] on select "Choose Options Bare Metal Gloss Black Powder Coat Textured Black Powder Coat" at bounding box center [653, 397] width 210 height 28
select select "3215"
click at [548, 383] on select "Choose Options Bare Metal Gloss Black Powder Coat Textured Black Powder Coat" at bounding box center [653, 397] width 210 height 28
click at [729, 473] on select "Choose Options WITH Expanded Metal in Center Grill WITHOUT Expanded Metal in Ce…" at bounding box center [653, 470] width 210 height 28
select select "3217"
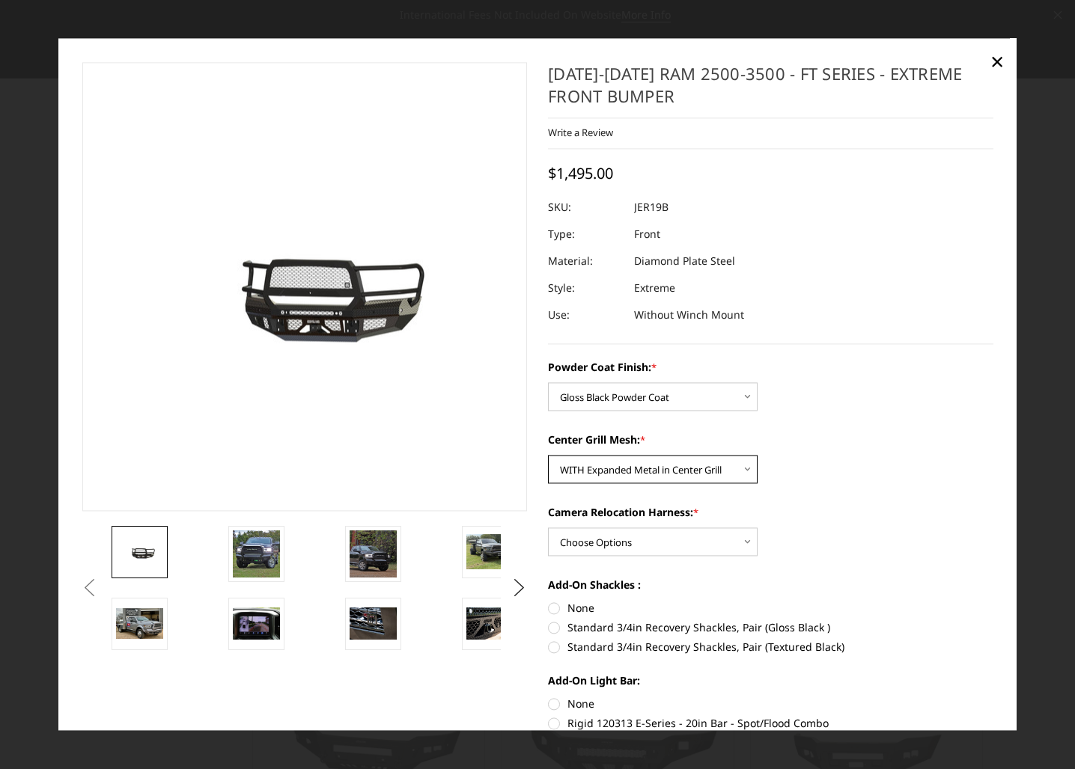
click at [548, 456] on select "Choose Options WITH Expanded Metal in Center Grill WITHOUT Expanded Metal in Ce…" at bounding box center [653, 470] width 210 height 28
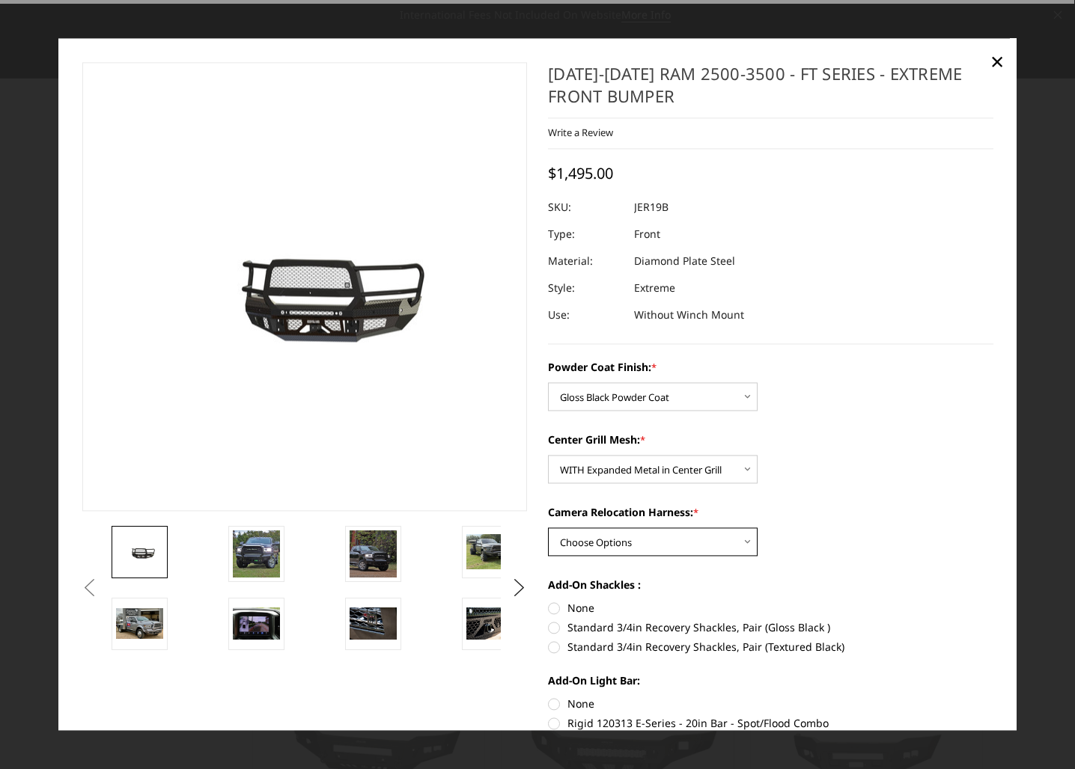
click at [733, 542] on select "Choose Options WITH Camera Relocation Harness WITHOUT Camera Relocation Harness" at bounding box center [653, 542] width 210 height 28
select select "3219"
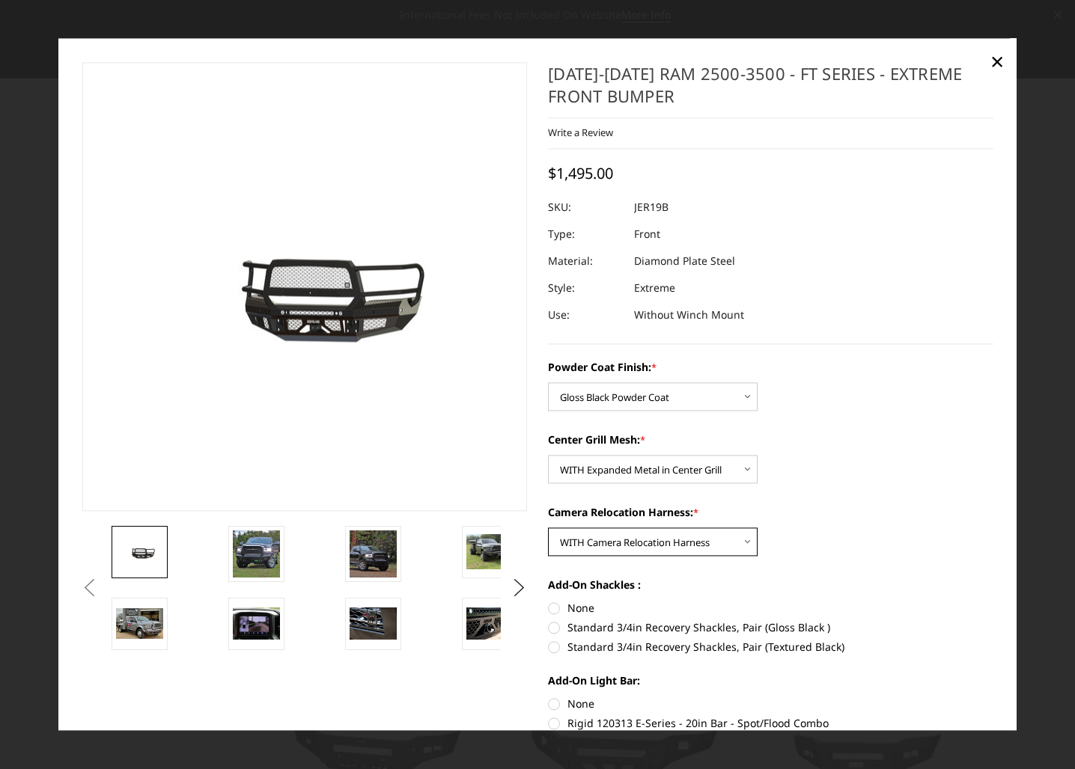
click at [548, 528] on select "Choose Options WITH Camera Relocation Harness WITHOUT Camera Relocation Harness" at bounding box center [653, 542] width 210 height 28
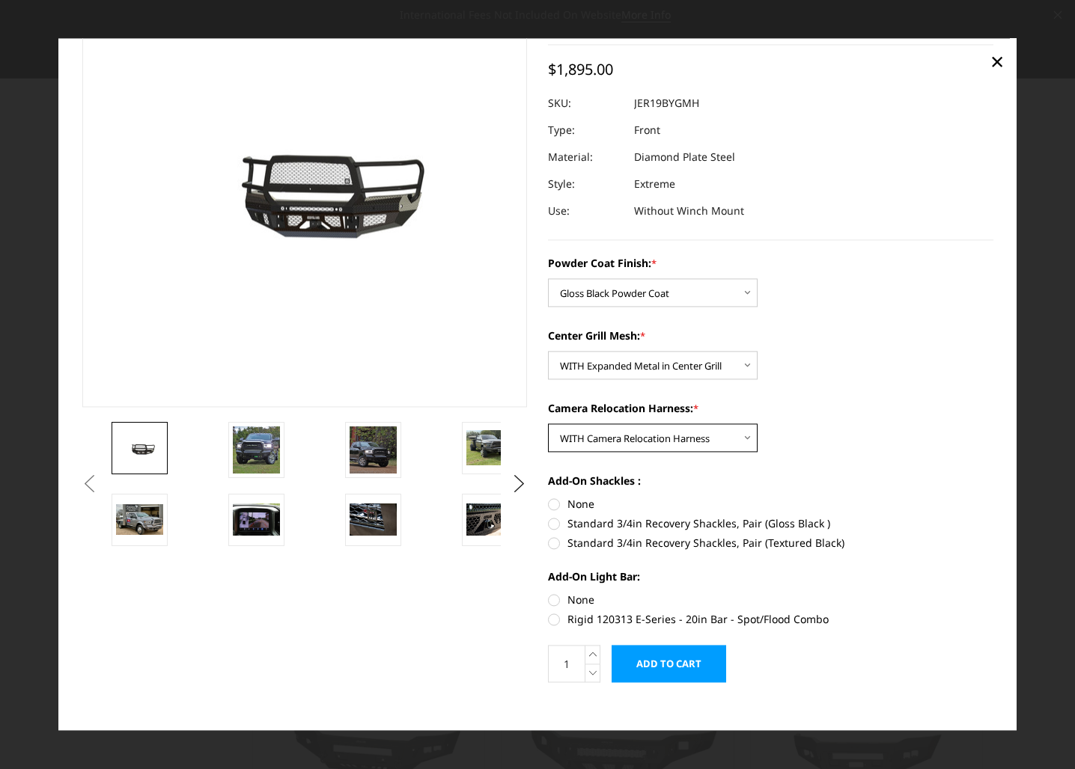
scroll to position [117, 0]
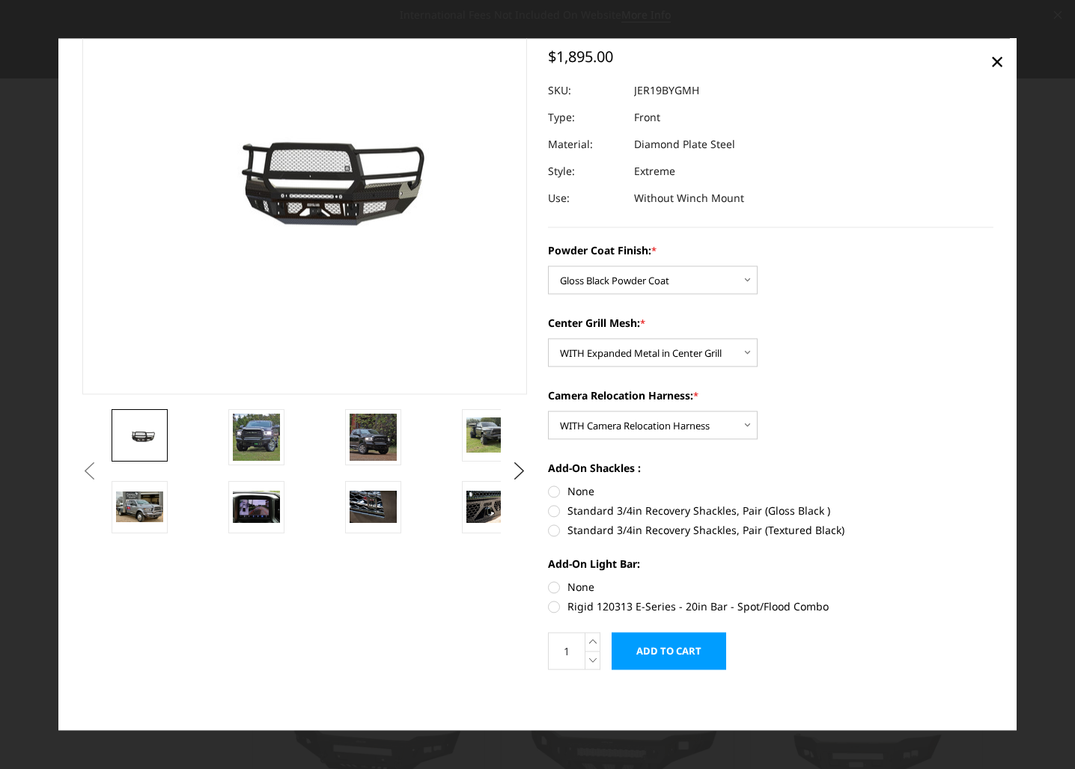
click at [552, 510] on label "Standard 3/4in Recovery Shackles, Pair (Gloss Black )" at bounding box center [770, 512] width 445 height 16
click at [993, 485] on input "Standard 3/4in Recovery Shackles, Pair (Gloss Black )" at bounding box center [993, 484] width 1 height 1
radio input "true"
click at [548, 583] on label "None" at bounding box center [770, 588] width 445 height 16
click at [548, 581] on input "None" at bounding box center [548, 580] width 1 height 1
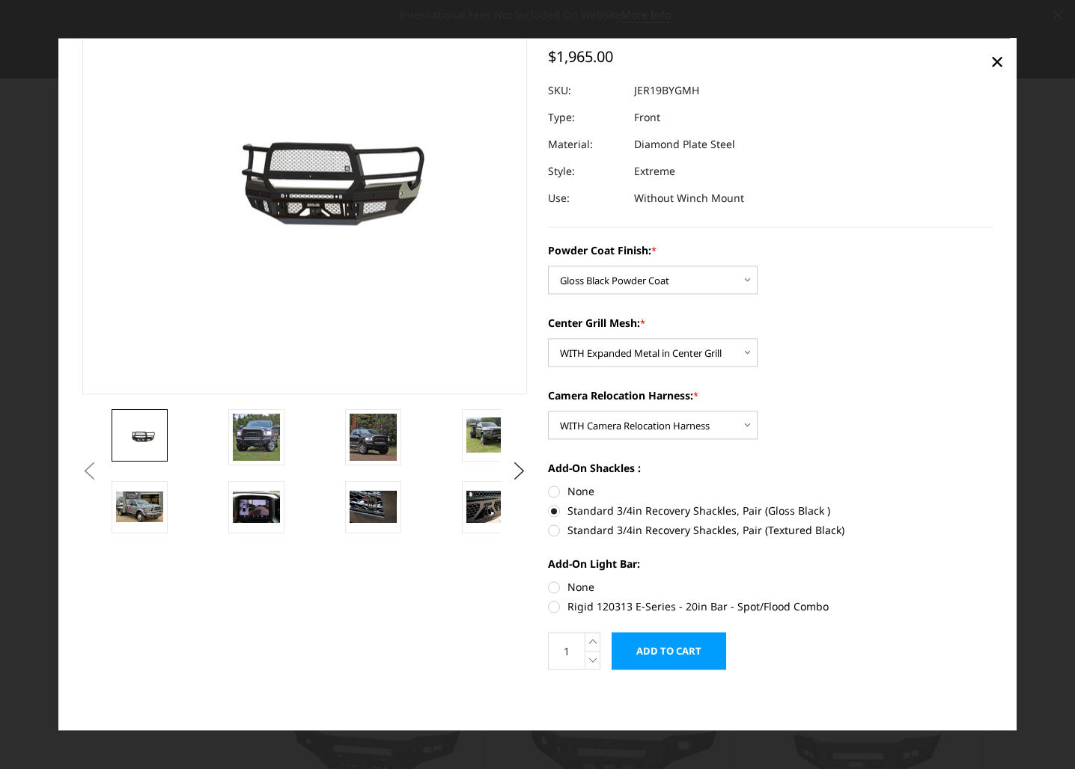
radio input "true"
click at [548, 603] on label "Rigid 120313 E-Series - 20in Bar - Spot/Flood Combo" at bounding box center [770, 608] width 445 height 16
click at [993, 581] on input "Rigid 120313 E-Series - 20in Bar - Spot/Flood Combo" at bounding box center [993, 580] width 1 height 1
radio input "true"
click at [552, 594] on label "None" at bounding box center [770, 588] width 445 height 16
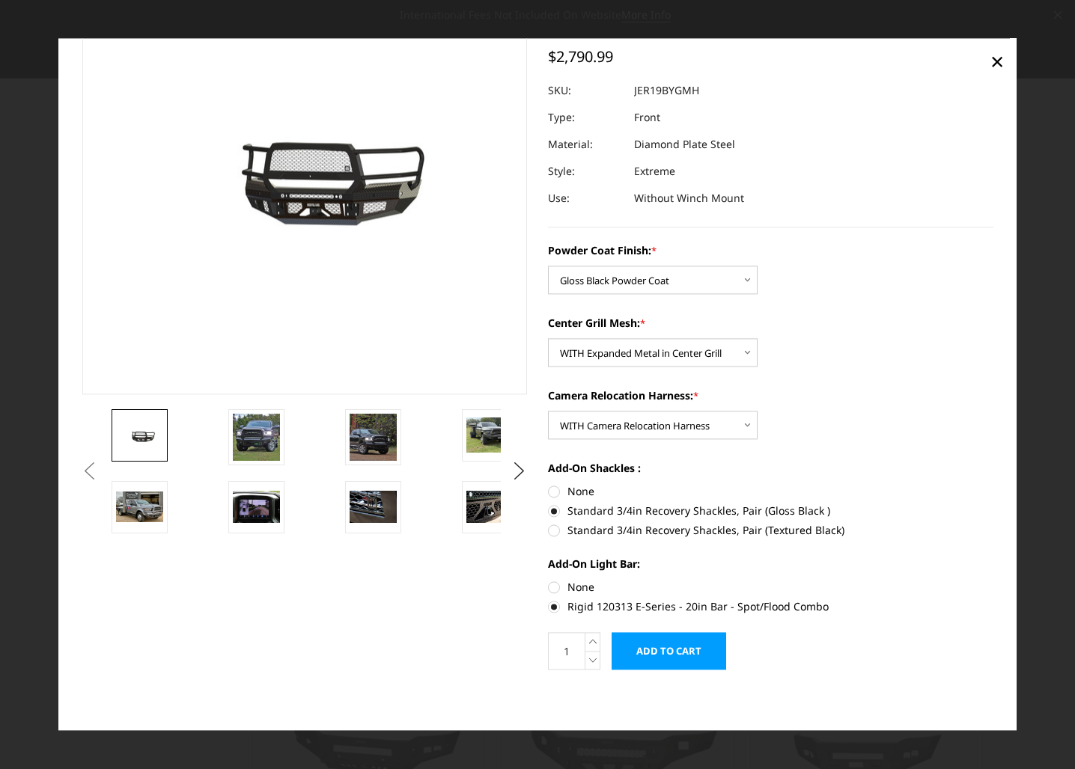
click at [549, 581] on input "None" at bounding box center [548, 580] width 1 height 1
radio input "true"
click at [663, 648] on input "Add to Cart" at bounding box center [669, 651] width 115 height 37
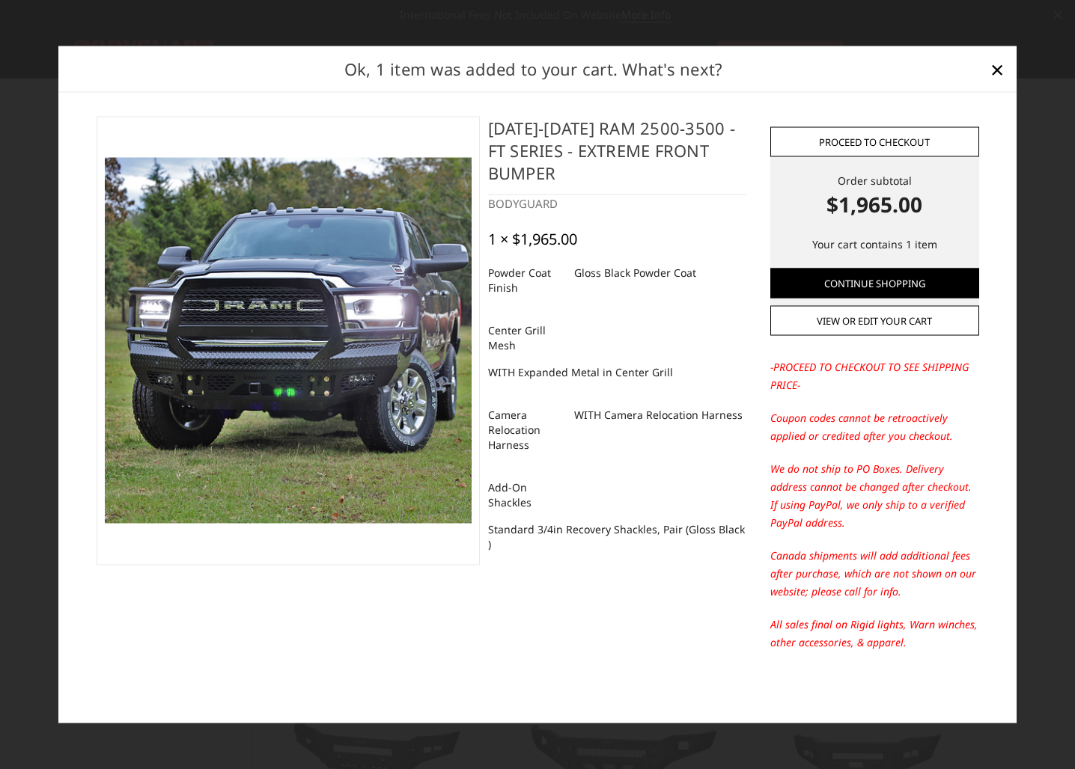
click at [909, 136] on link "Proceed to checkout" at bounding box center [874, 141] width 209 height 30
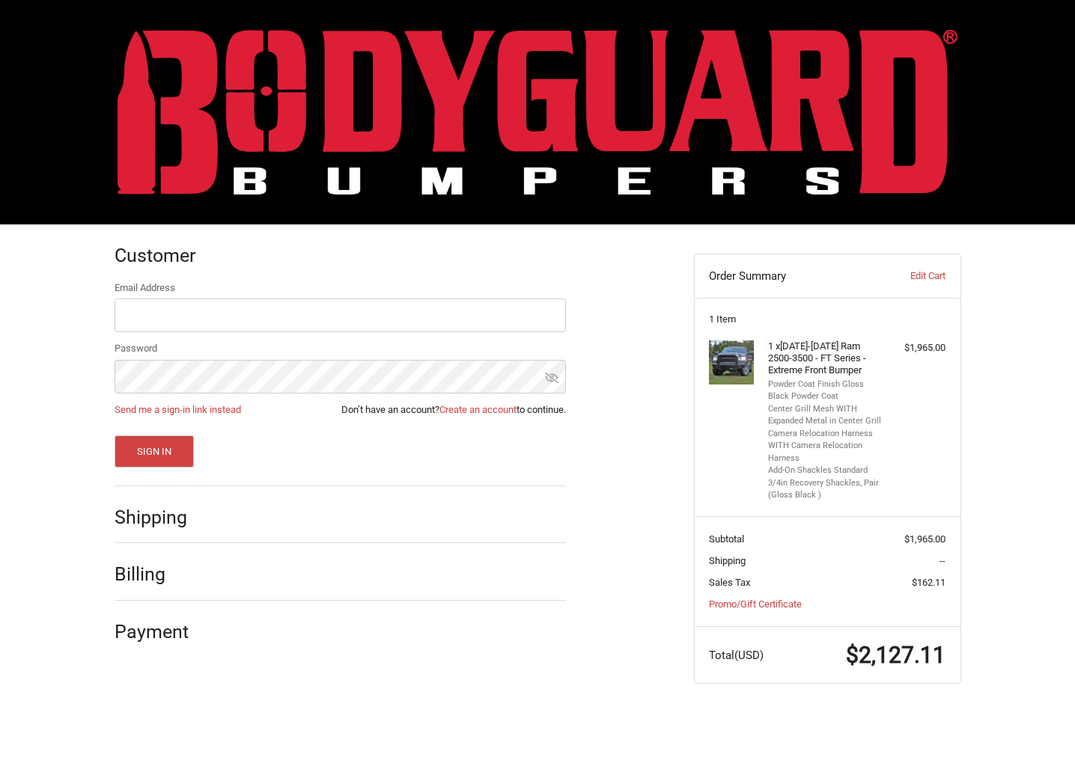
click at [207, 520] on div "Shipping" at bounding box center [340, 518] width 451 height 51
click at [231, 580] on div at bounding box center [391, 578] width 350 height 19
click at [278, 311] on input "Email Address" at bounding box center [340, 316] width 451 height 34
type input "[EMAIL_ADDRESS][DOMAIN_NAME]"
click at [600, 468] on ol "Customer Returning Customer Email Address [EMAIL_ADDRESS][DOMAIN_NAME] Password…" at bounding box center [370, 441] width 510 height 433
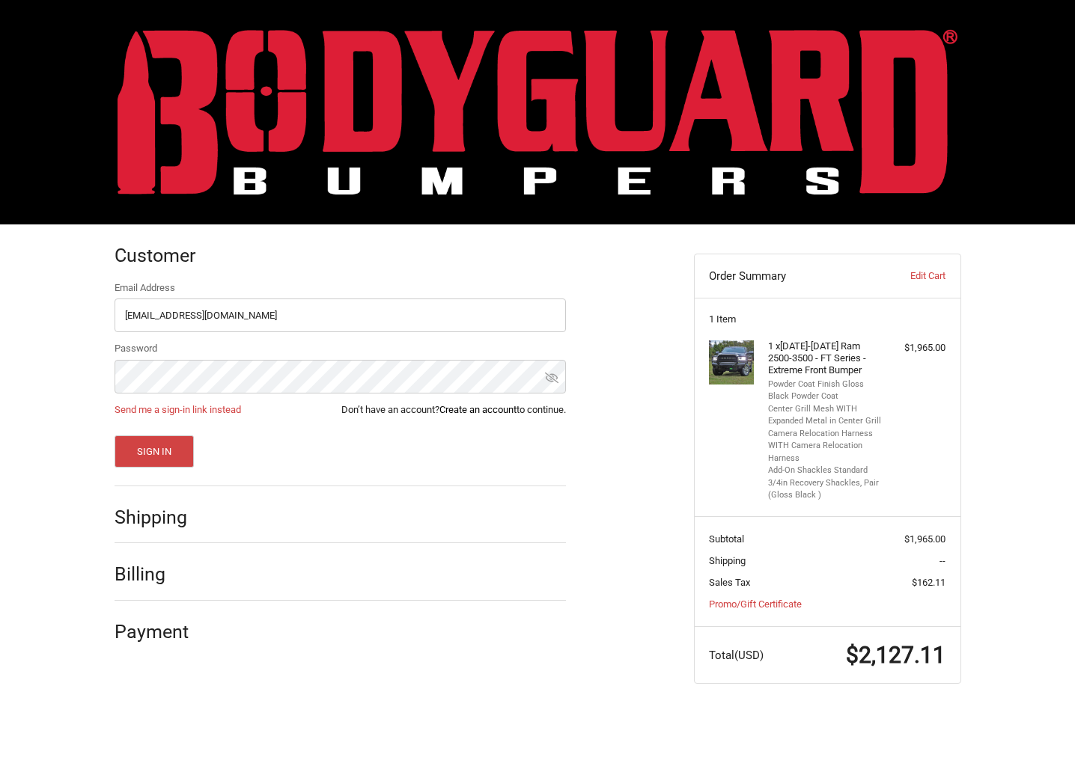
click at [496, 412] on link "Create an account" at bounding box center [477, 409] width 77 height 11
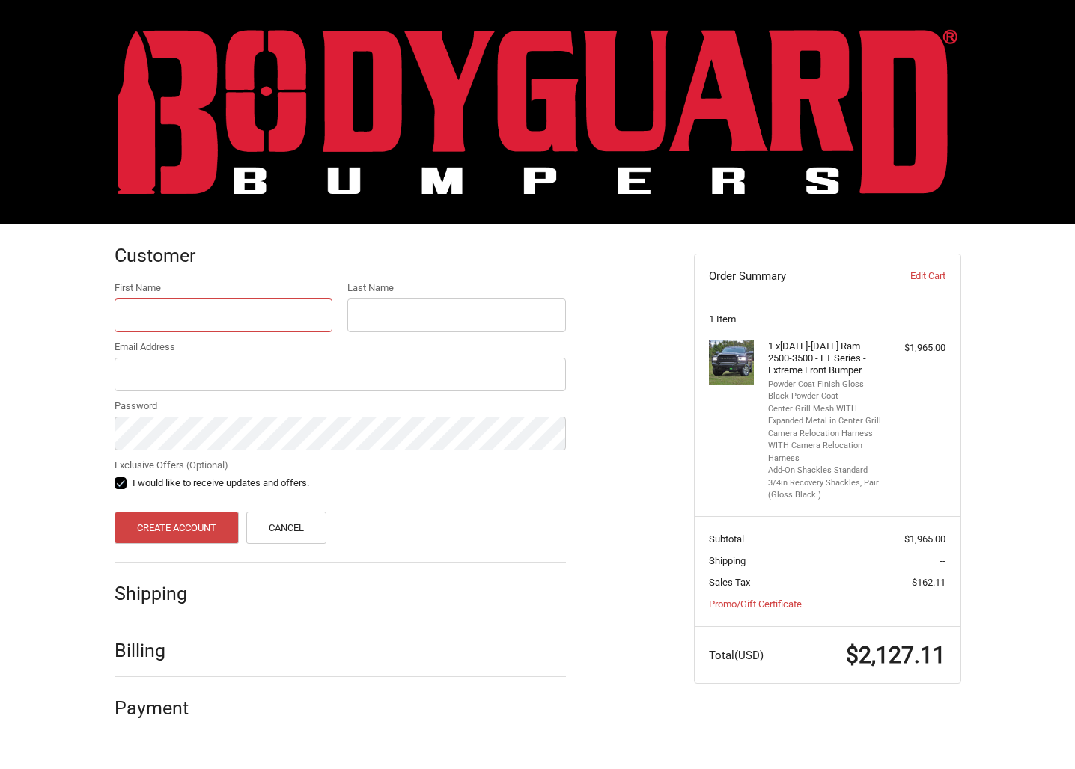
click at [239, 302] on input "First Name" at bounding box center [224, 316] width 219 height 34
type input "[PERSON_NAME]"
type input "Best"
type input "[EMAIL_ADDRESS][DOMAIN_NAME]"
click at [119, 479] on label "I would like to receive updates and offers." at bounding box center [340, 484] width 451 height 12
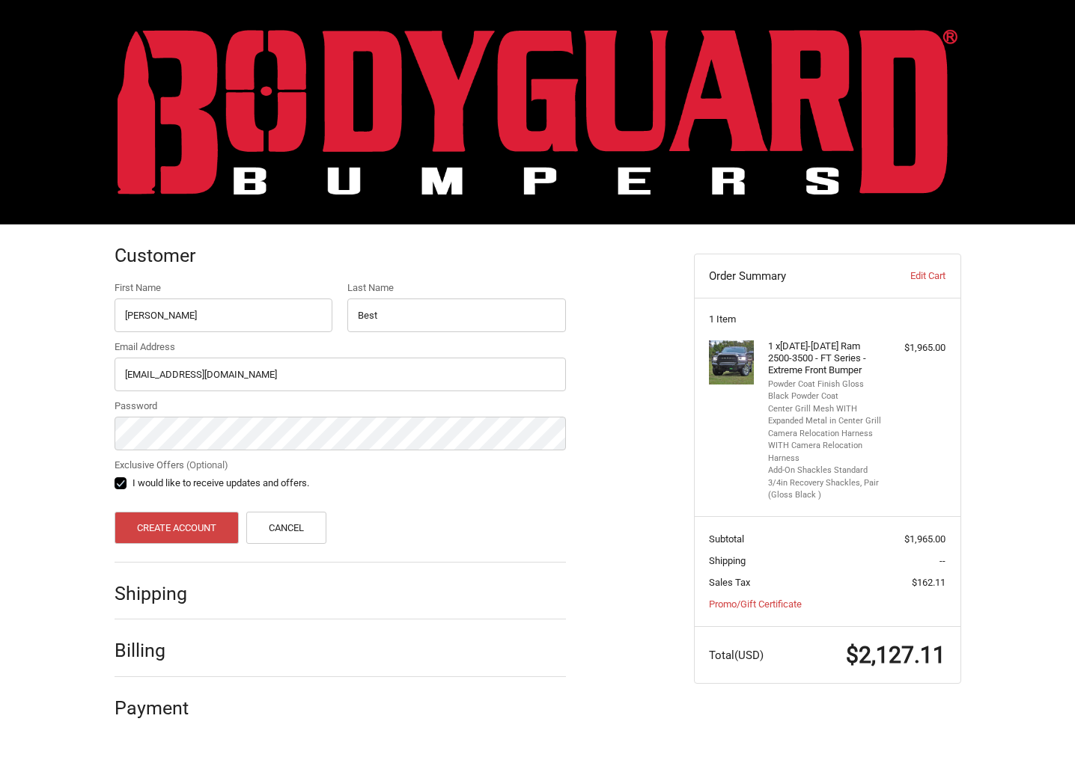
click at [115, 477] on input "I would like to receive updates and offers." at bounding box center [115, 476] width 1 height 1
checkbox input "false"
click at [180, 537] on button "Create Account" at bounding box center [177, 528] width 125 height 32
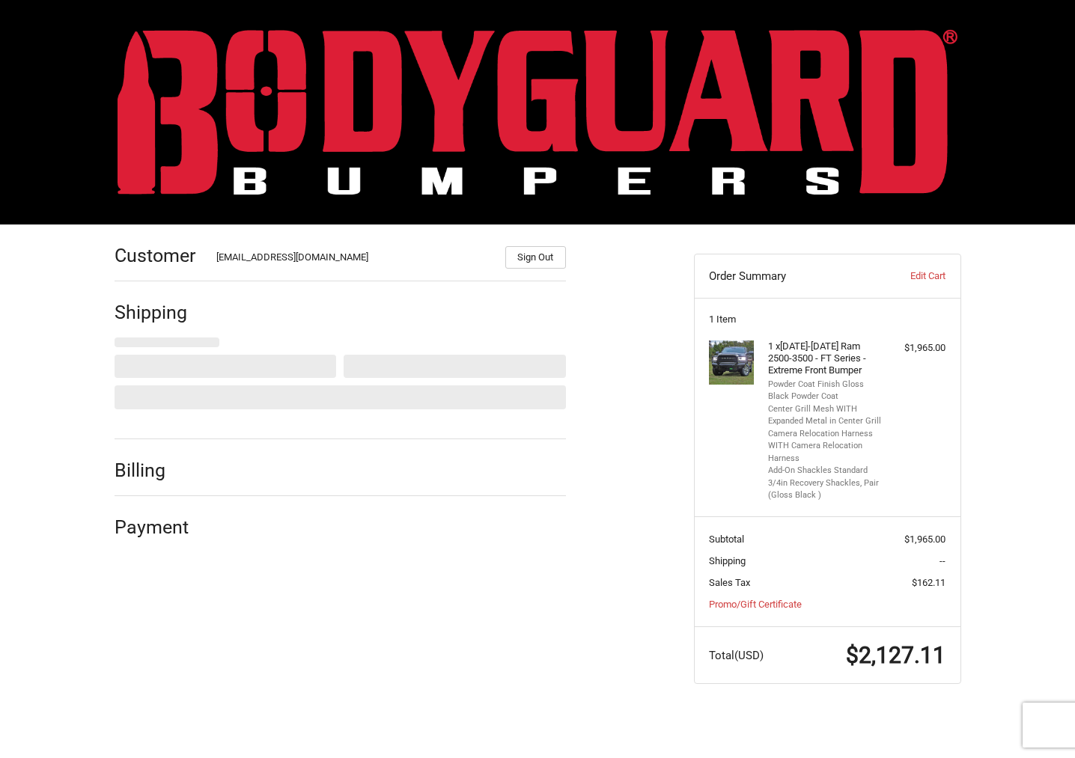
select select "US"
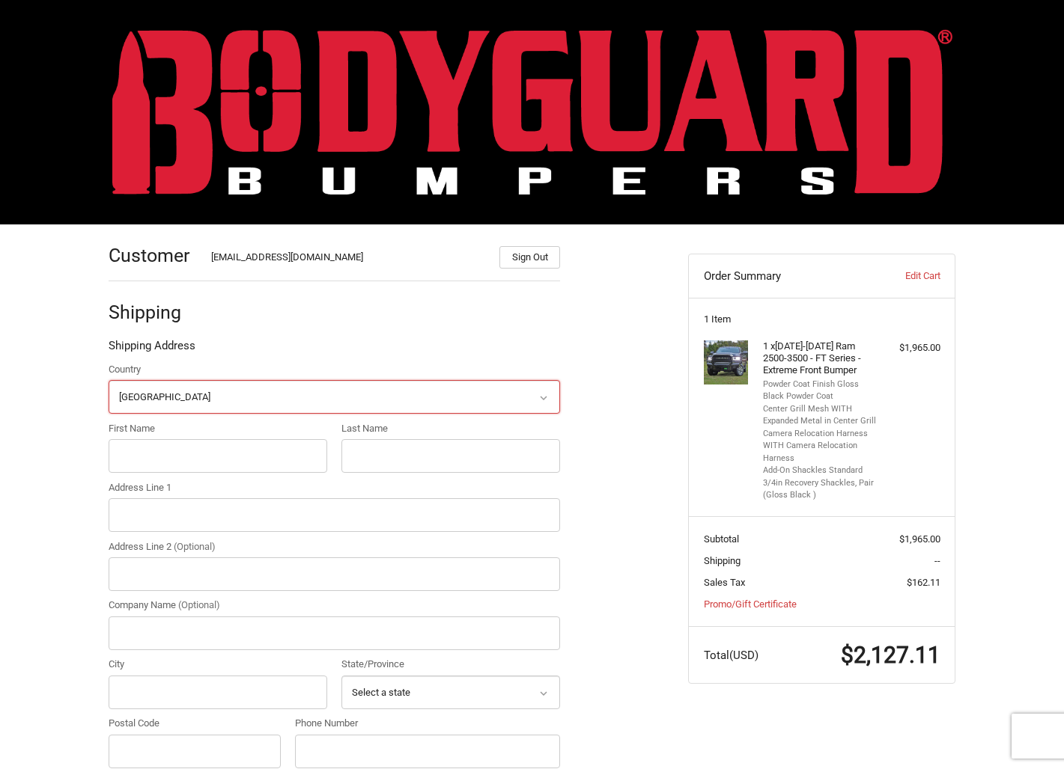
scroll to position [127, 0]
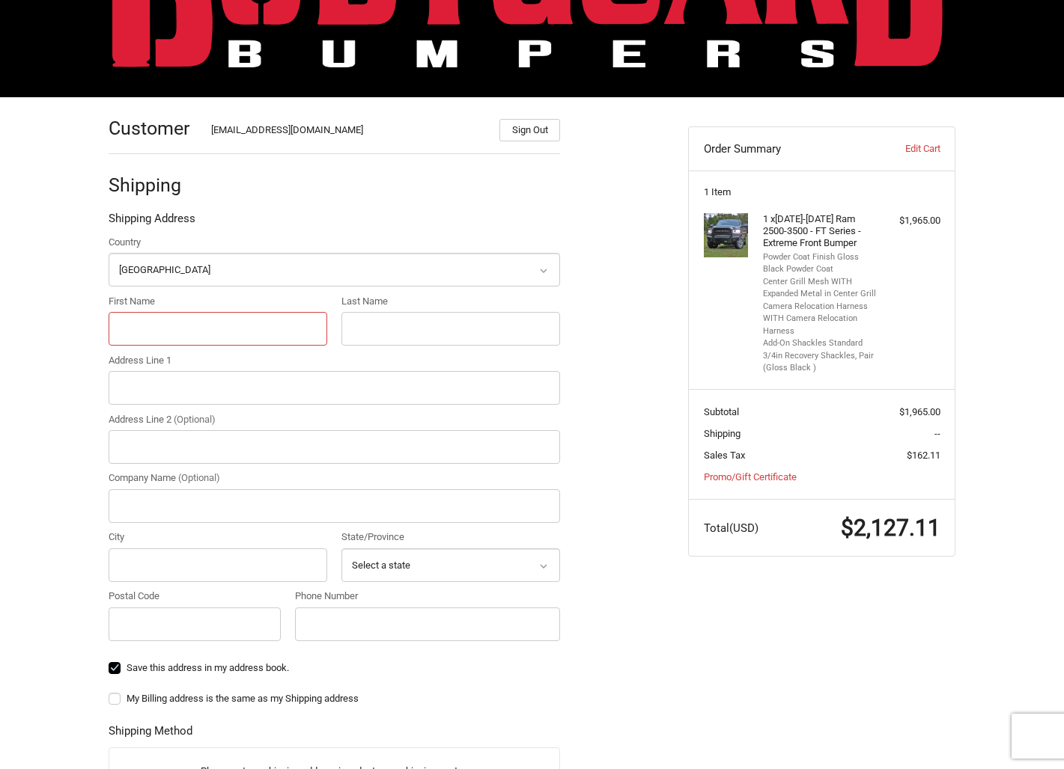
click at [192, 327] on input "First Name" at bounding box center [218, 329] width 219 height 34
type input "[PERSON_NAME]"
type input "Best"
type input "[STREET_ADDRESS]"
type input "Hillister"
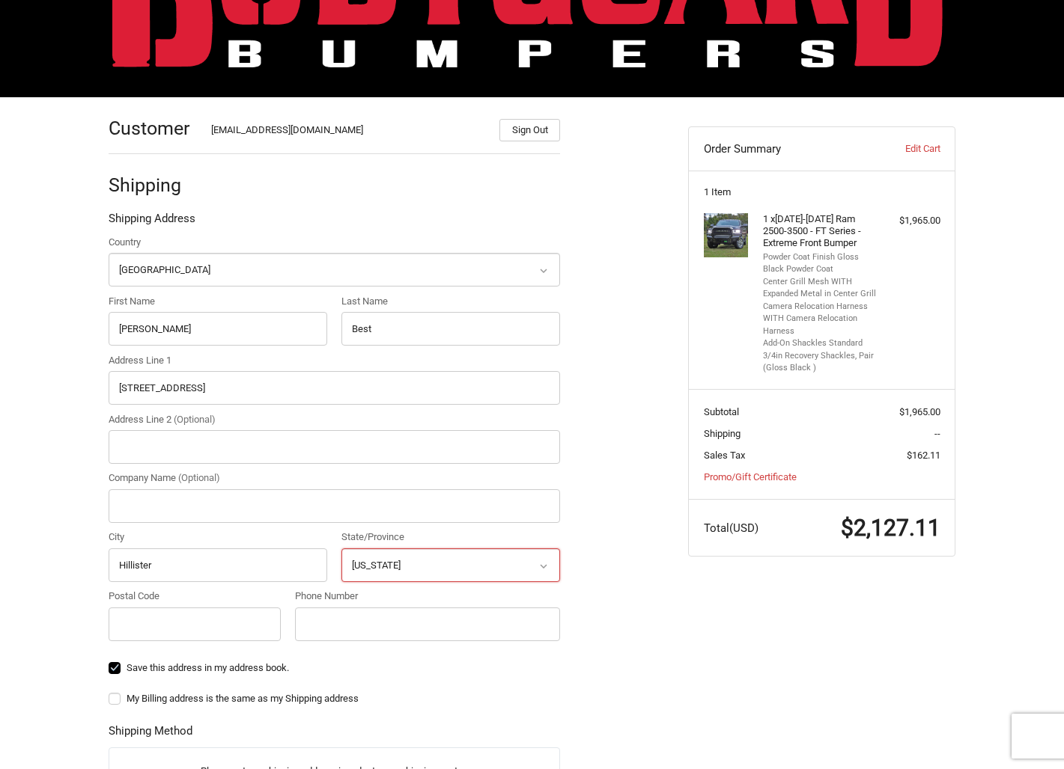
select select "[GEOGRAPHIC_DATA]"
type input "77624"
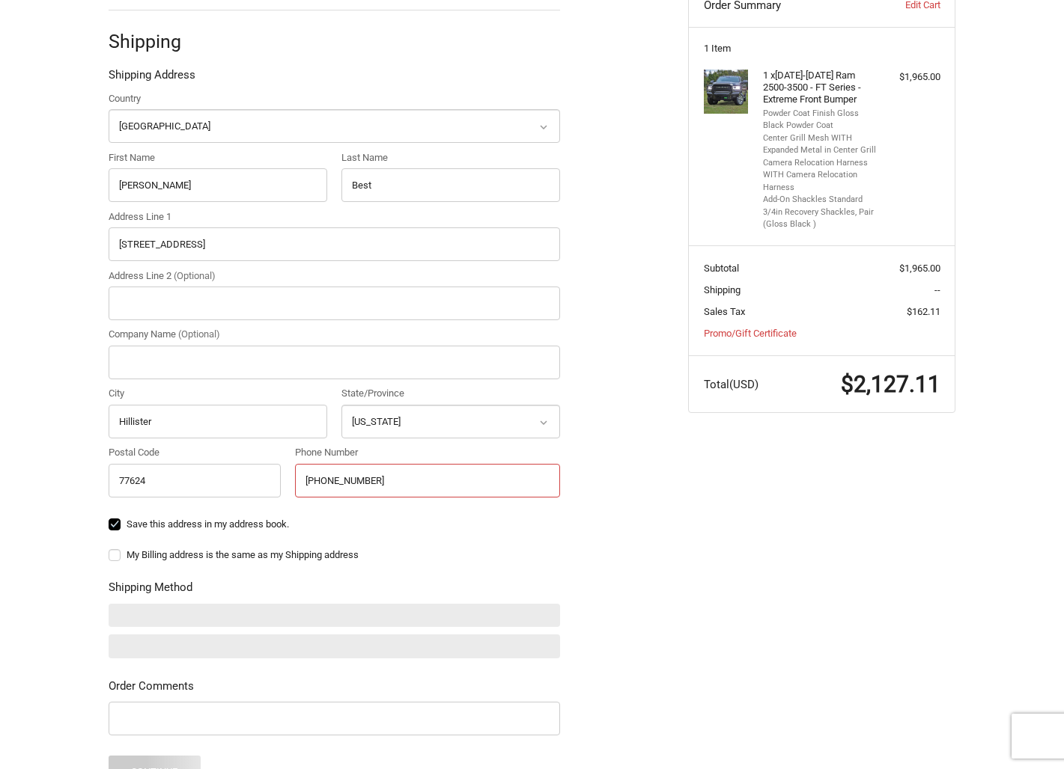
scroll to position [277, 0]
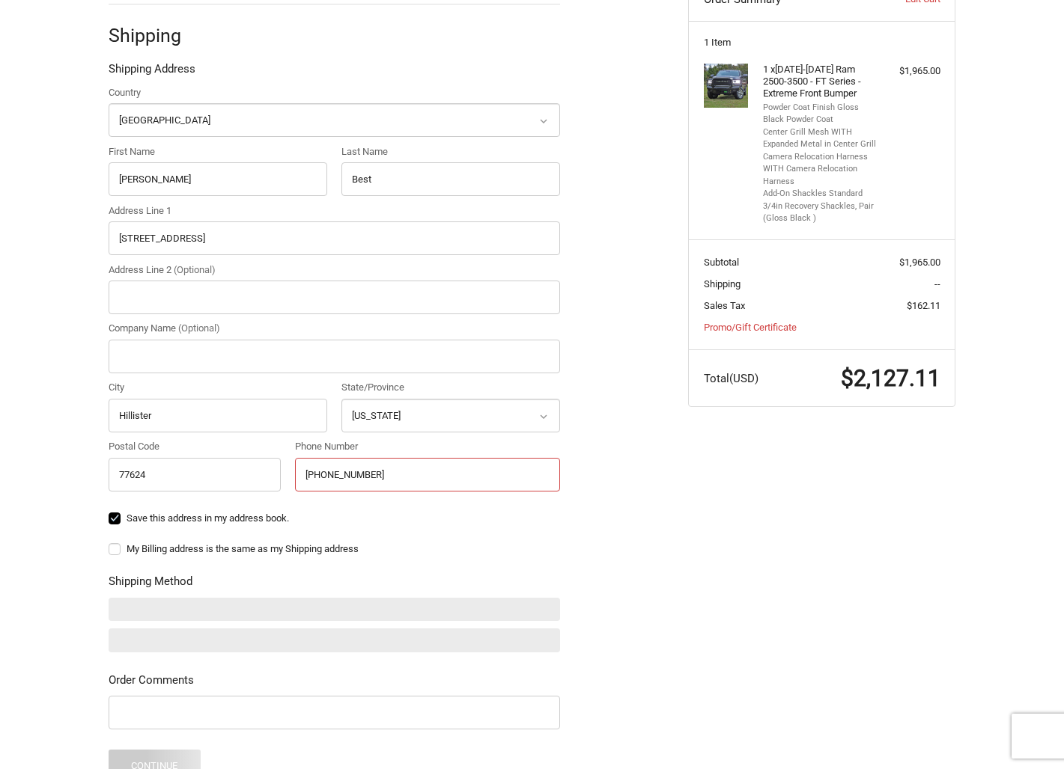
type input "[PHONE_NUMBER]"
click at [115, 551] on label "My Billing address is the same as my Shipping address" at bounding box center [334, 549] width 451 height 12
click at [109, 543] on input "My Billing address is the same as my Shipping address" at bounding box center [109, 542] width 1 height 1
checkbox input "true"
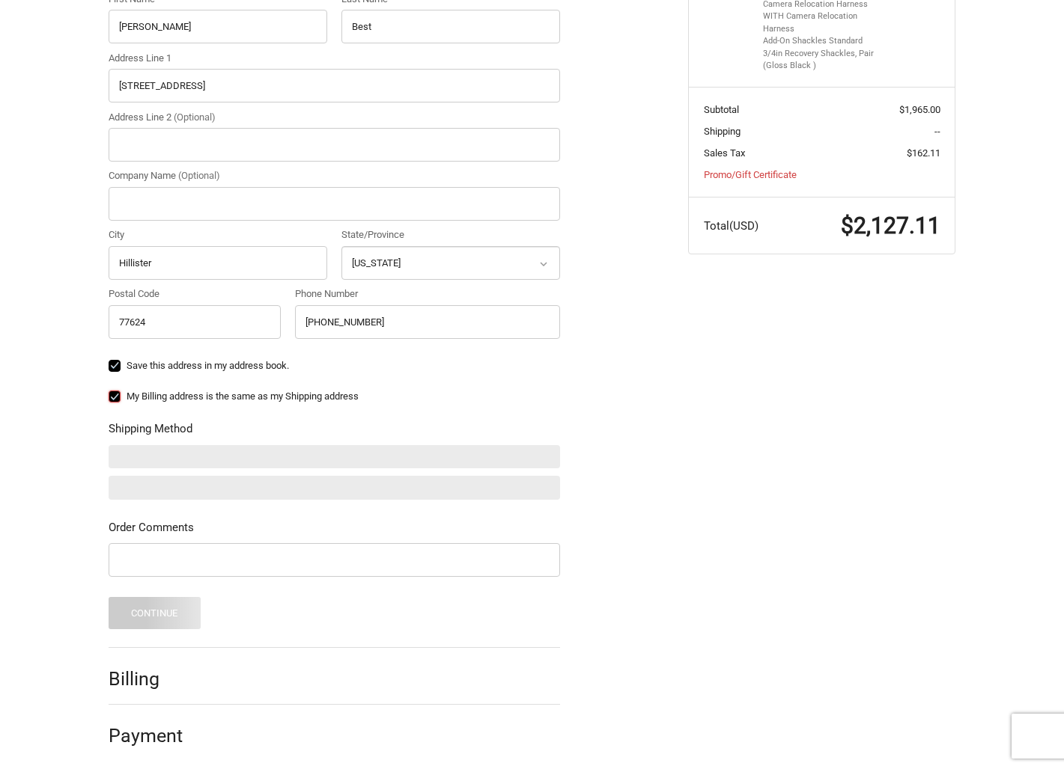
scroll to position [436, 0]
